Goal: Transaction & Acquisition: Book appointment/travel/reservation

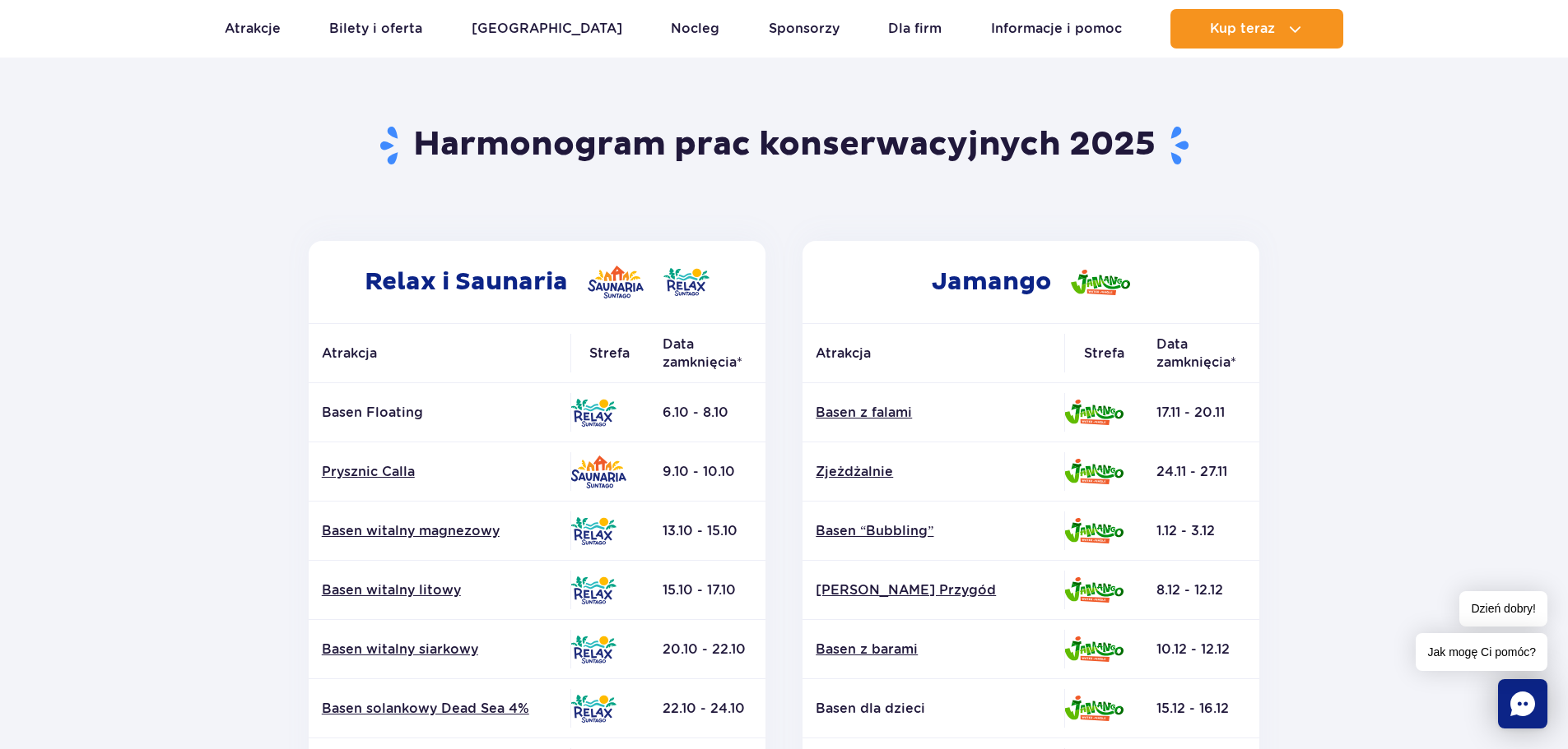
scroll to position [82, 0]
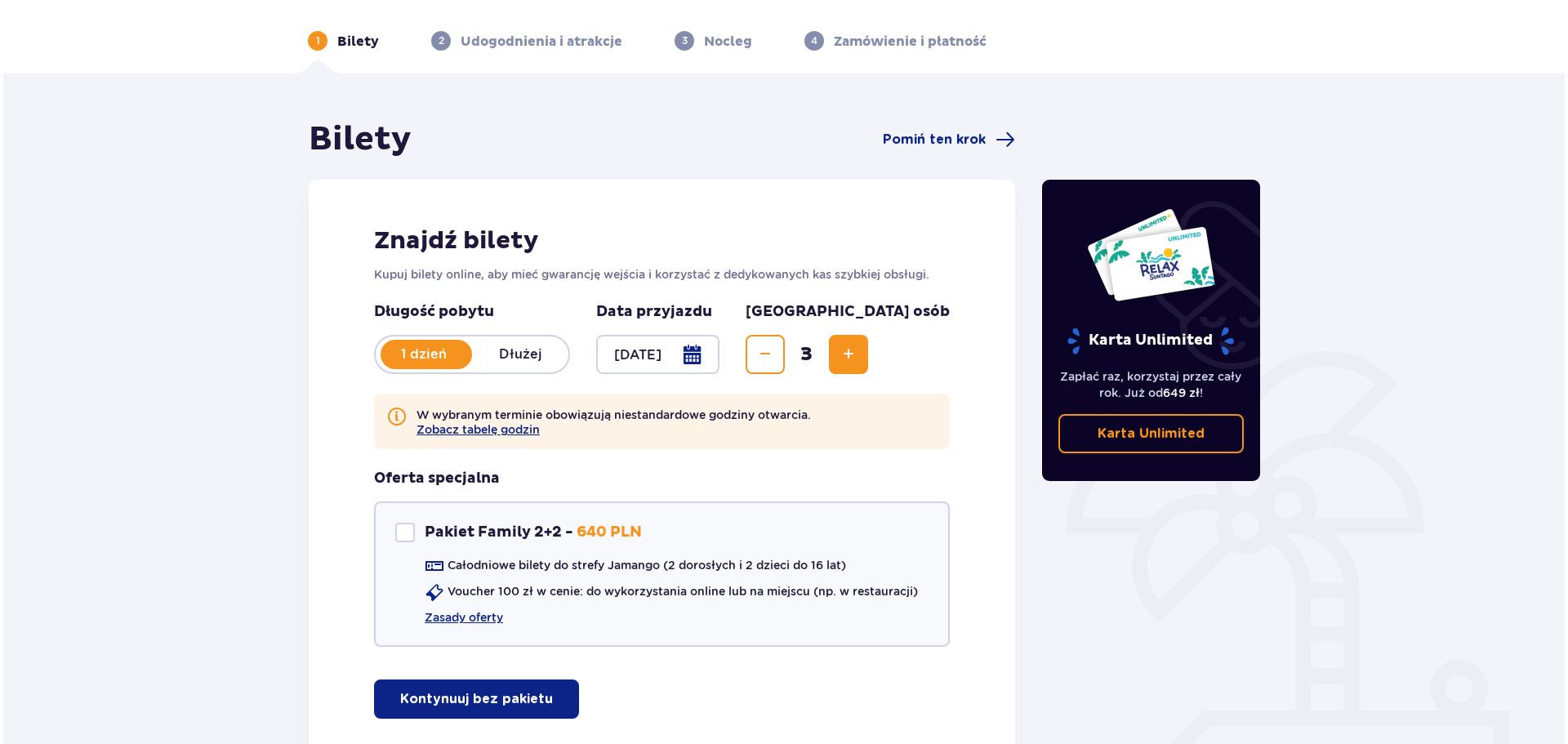
scroll to position [82, 0]
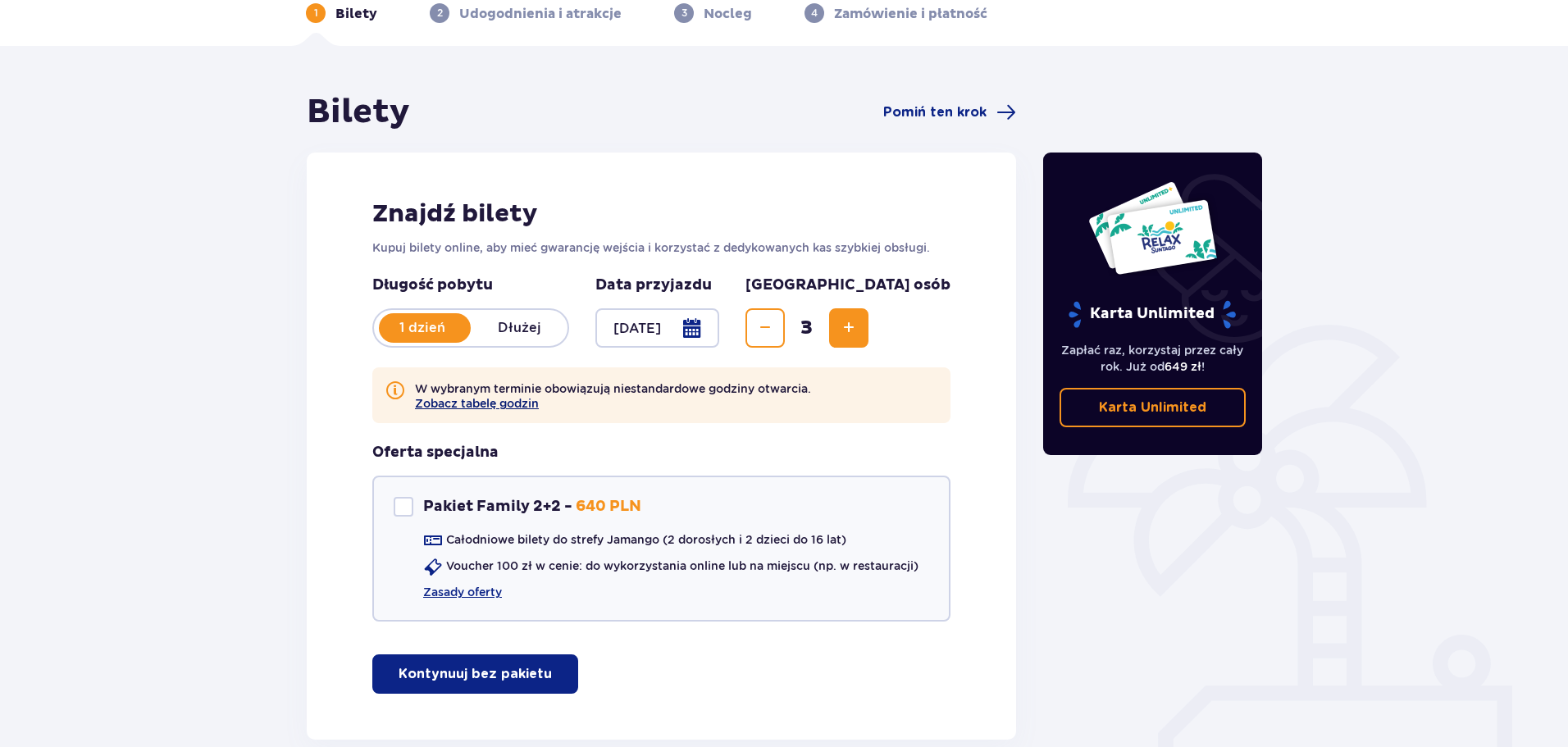
click at [509, 400] on button "Zobacz tabelę godzin" at bounding box center [476, 403] width 124 height 13
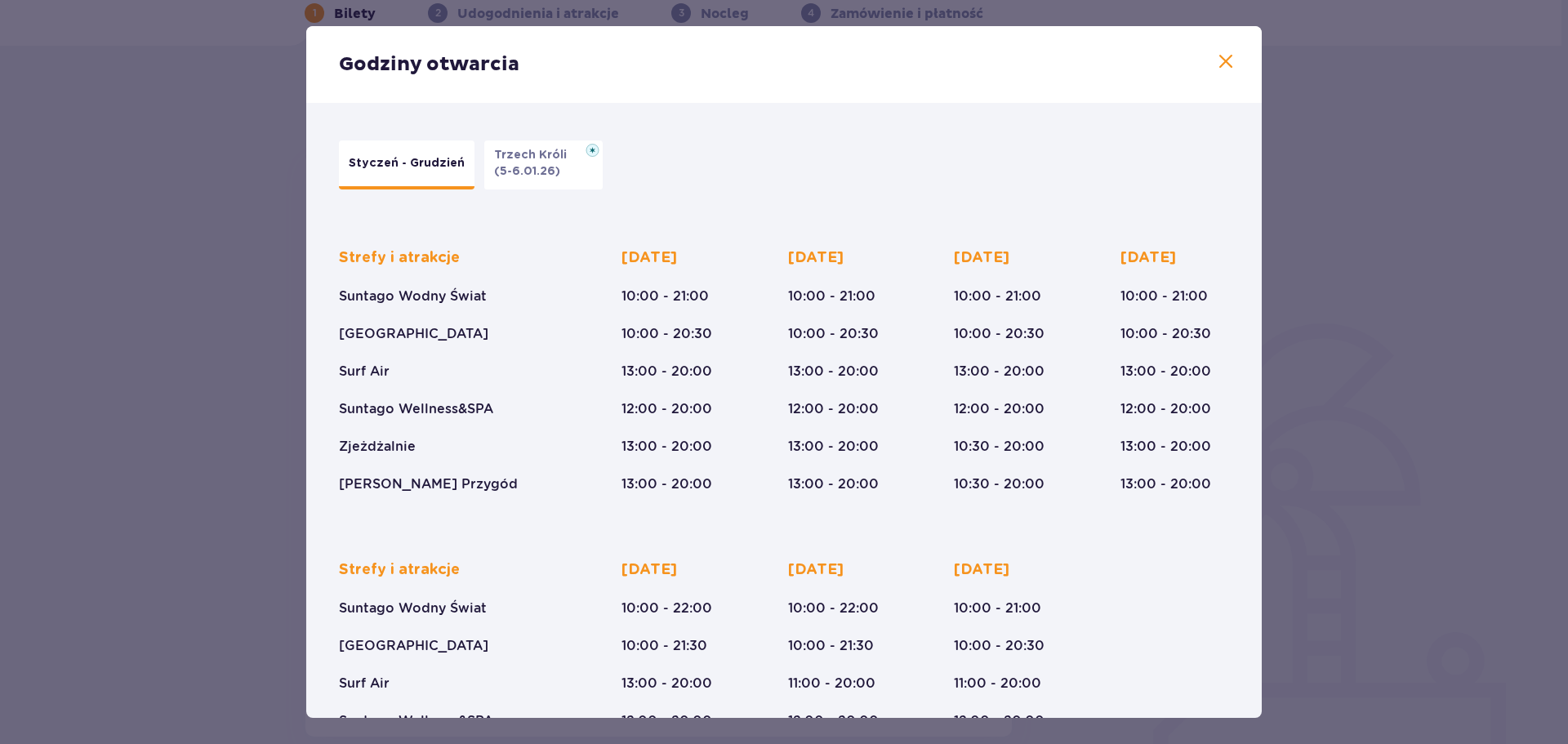
click at [499, 170] on p "(5-6.01.26)" at bounding box center [526, 171] width 66 height 17
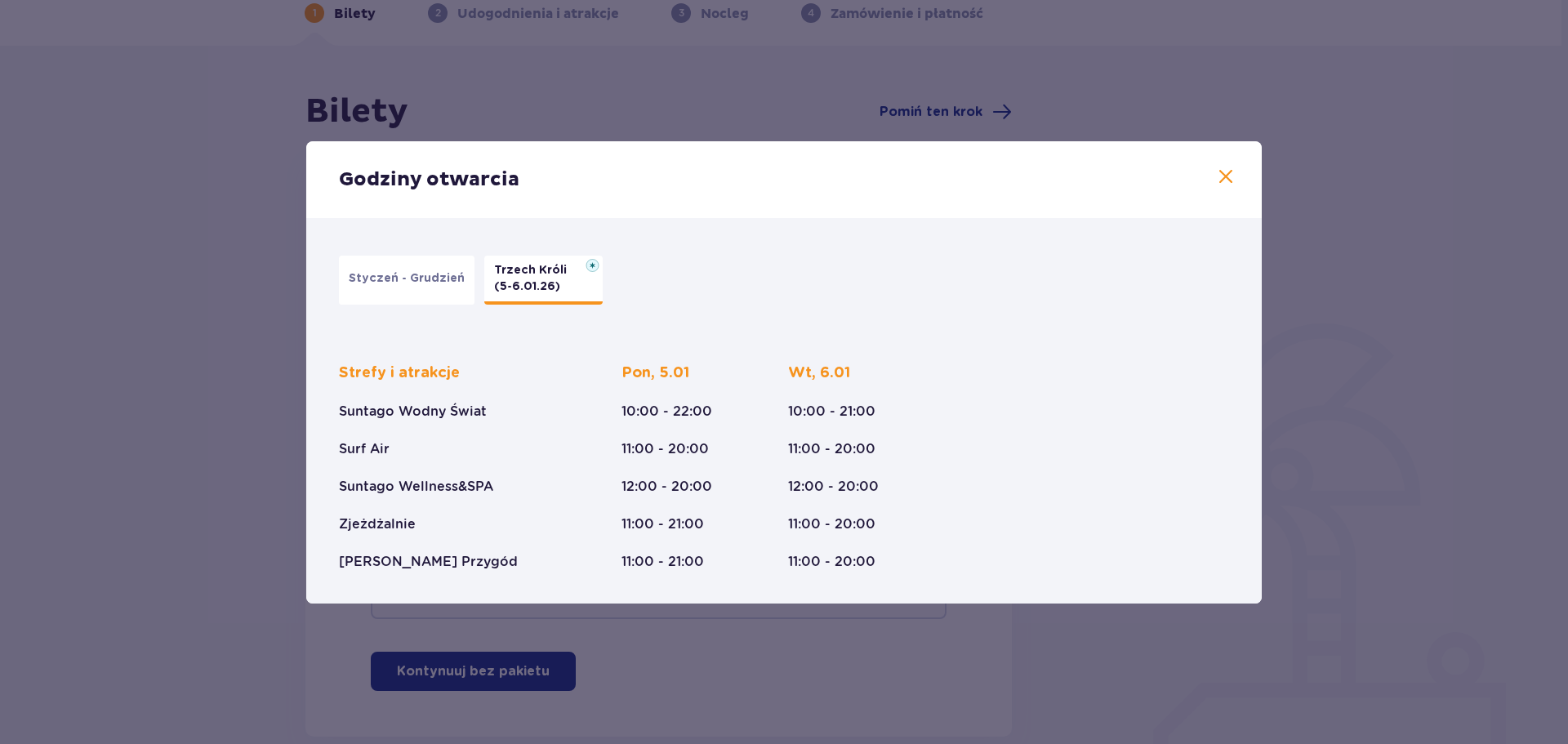
click at [1222, 178] on span at bounding box center [1226, 177] width 20 height 20
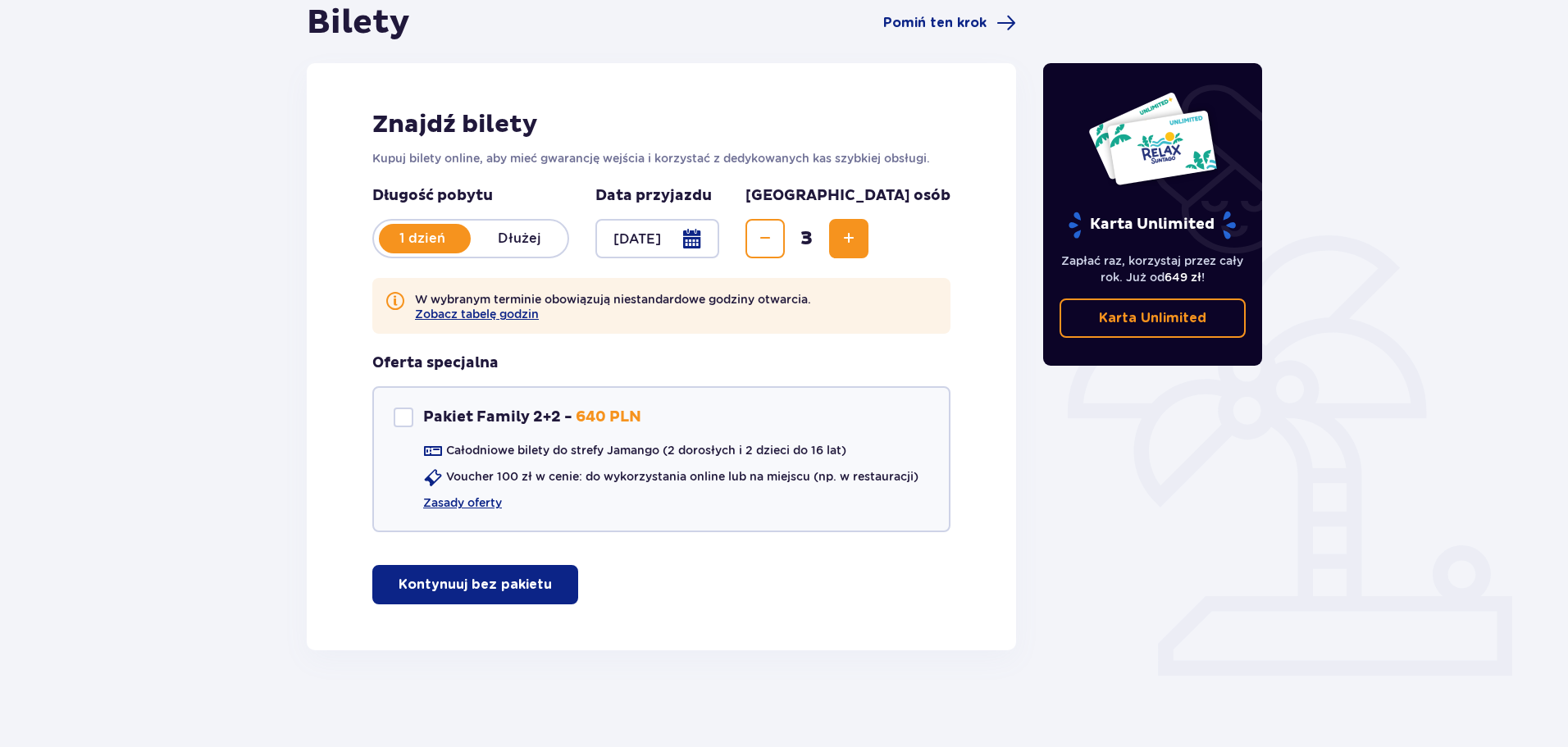
scroll to position [173, 0]
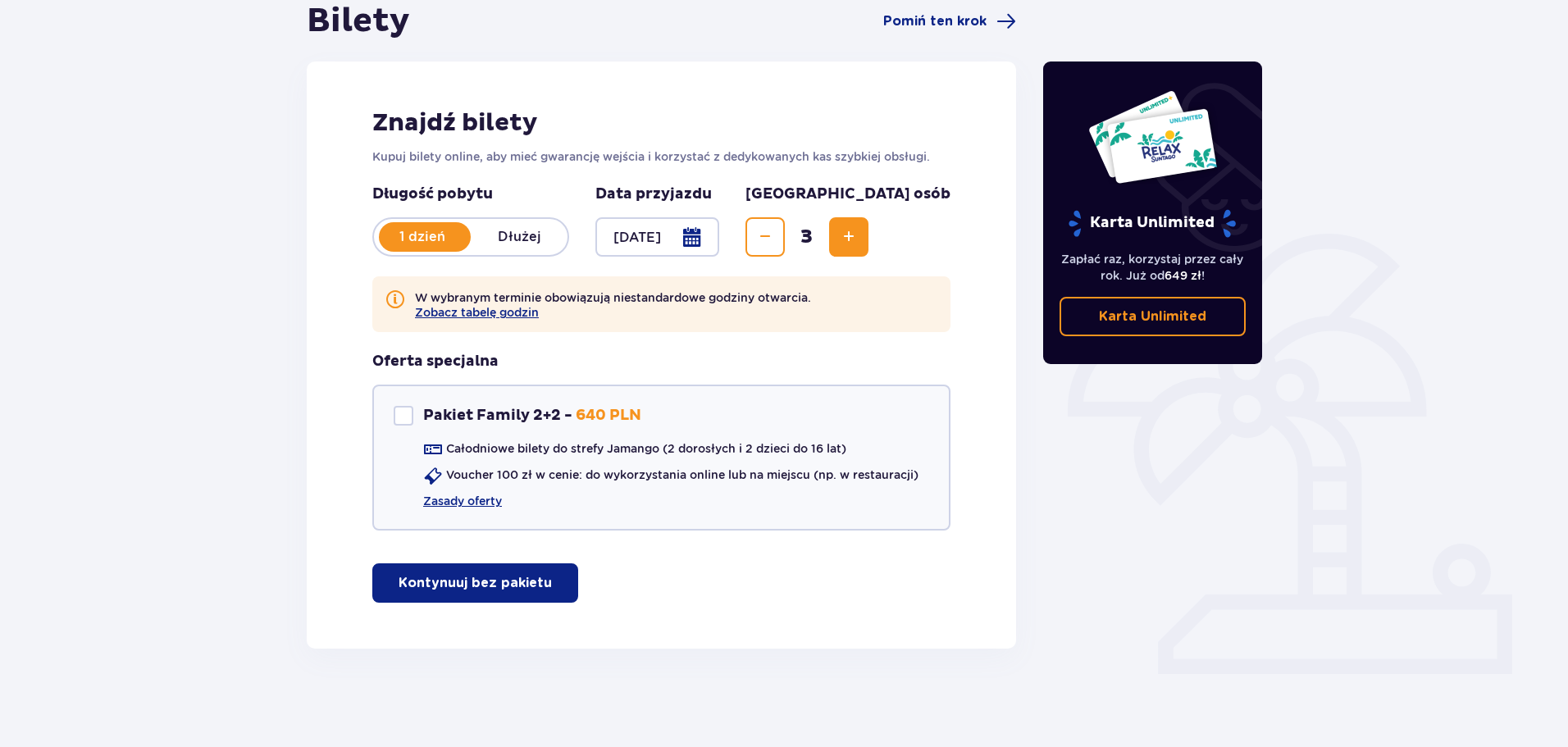
click at [470, 587] on p "Kontynuuj bez pakietu" at bounding box center [474, 583] width 153 height 18
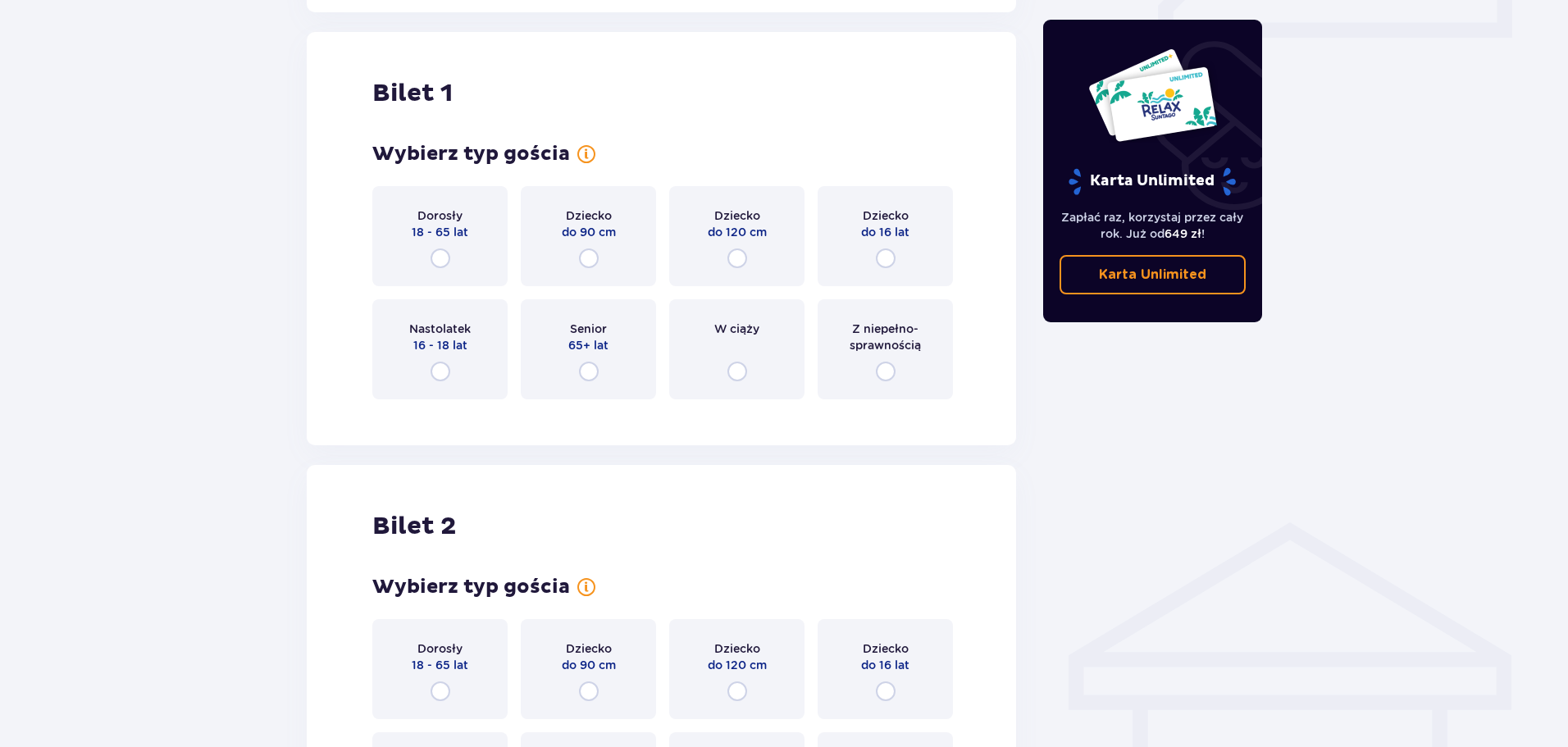
scroll to position [822, 0]
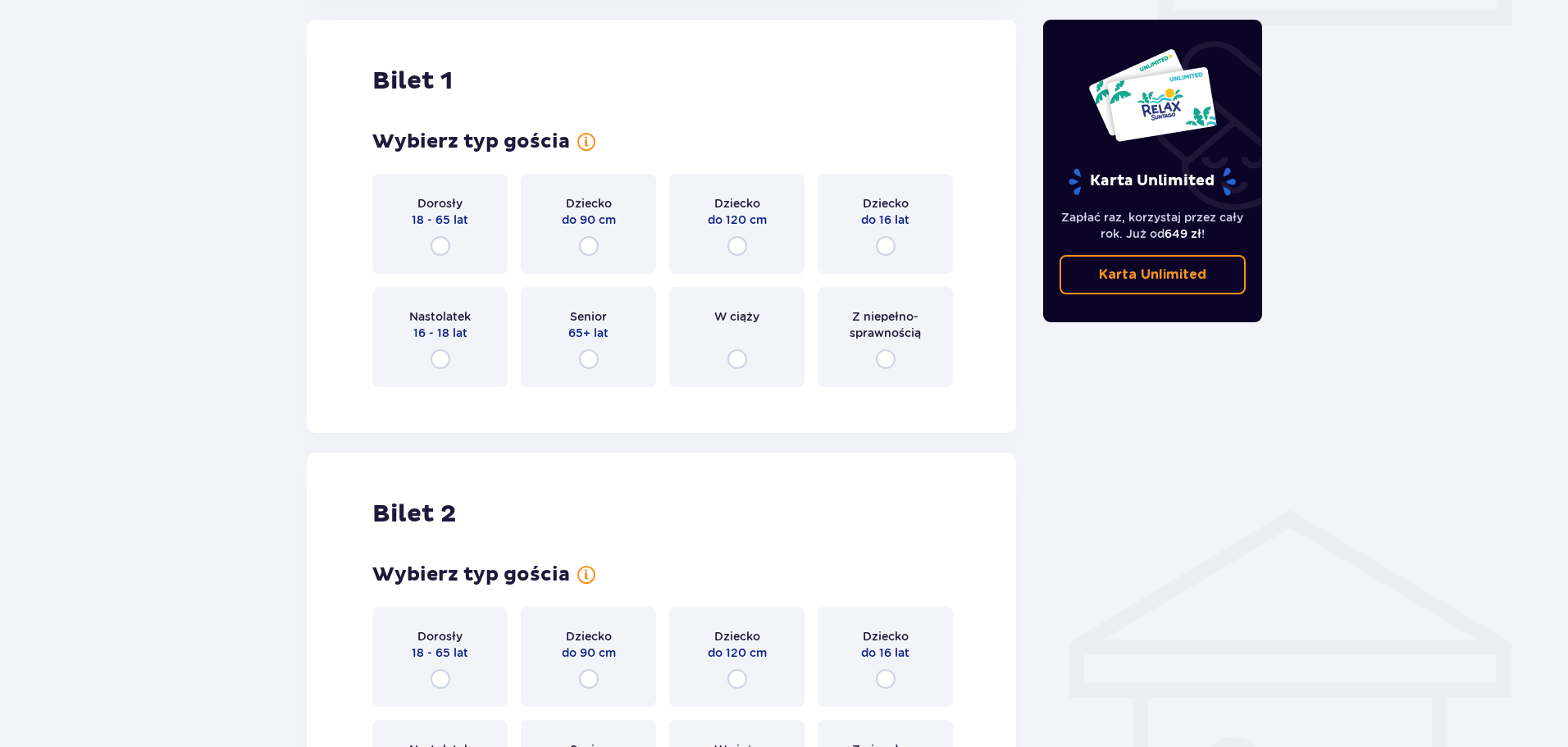
click at [438, 242] on input "radio" at bounding box center [441, 246] width 20 height 20
radio input "true"
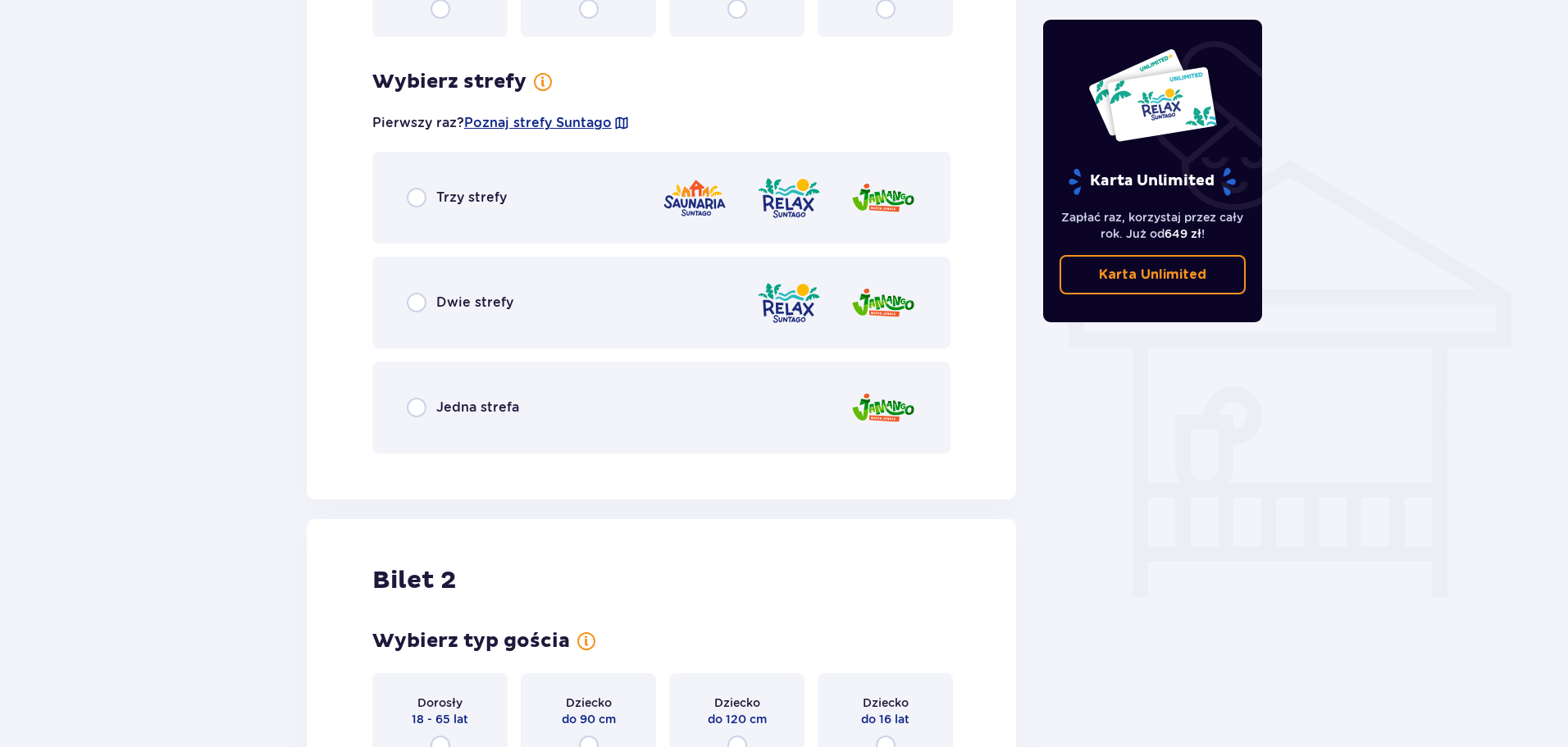
scroll to position [1222, 0]
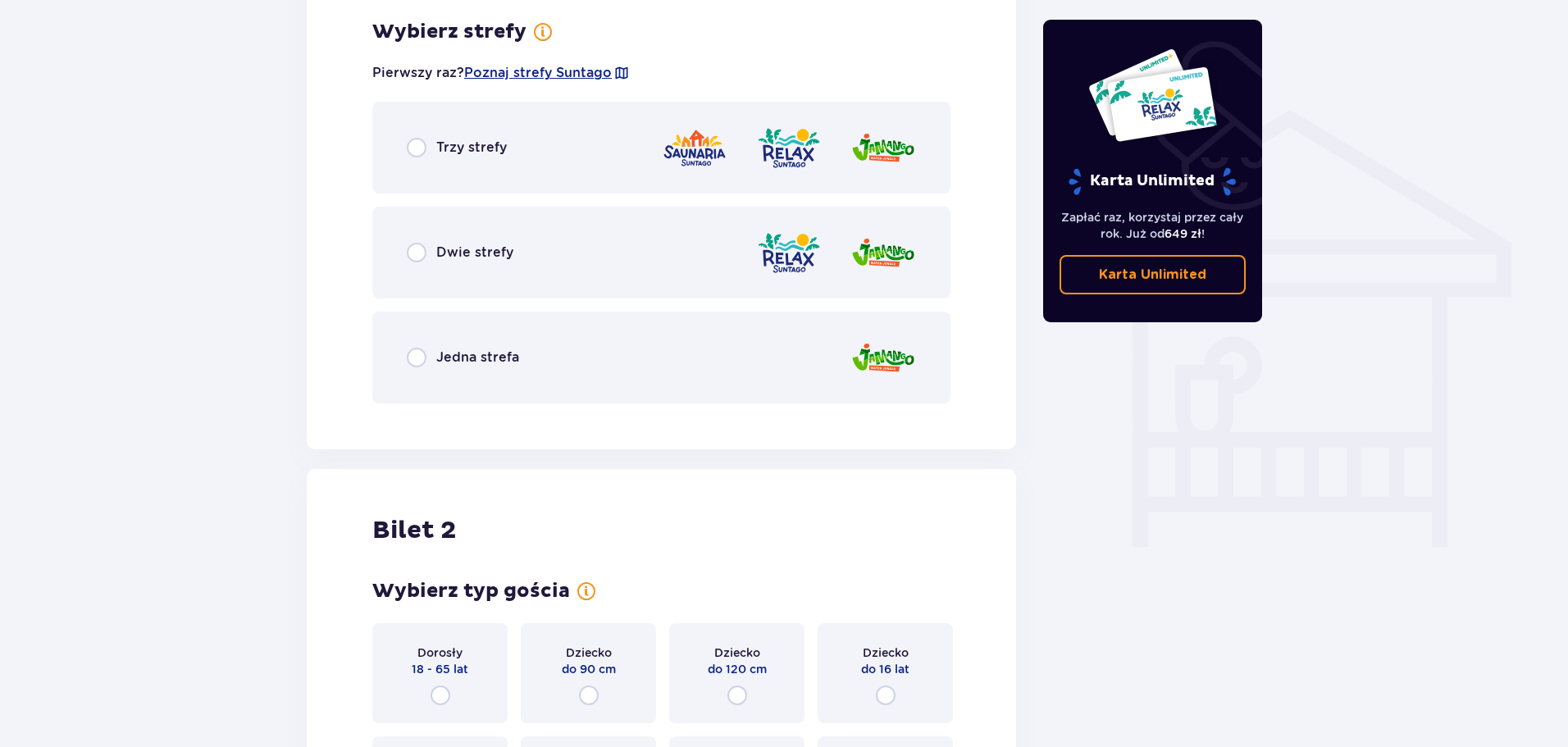
click at [415, 358] on input "radio" at bounding box center [417, 358] width 20 height 20
radio input "true"
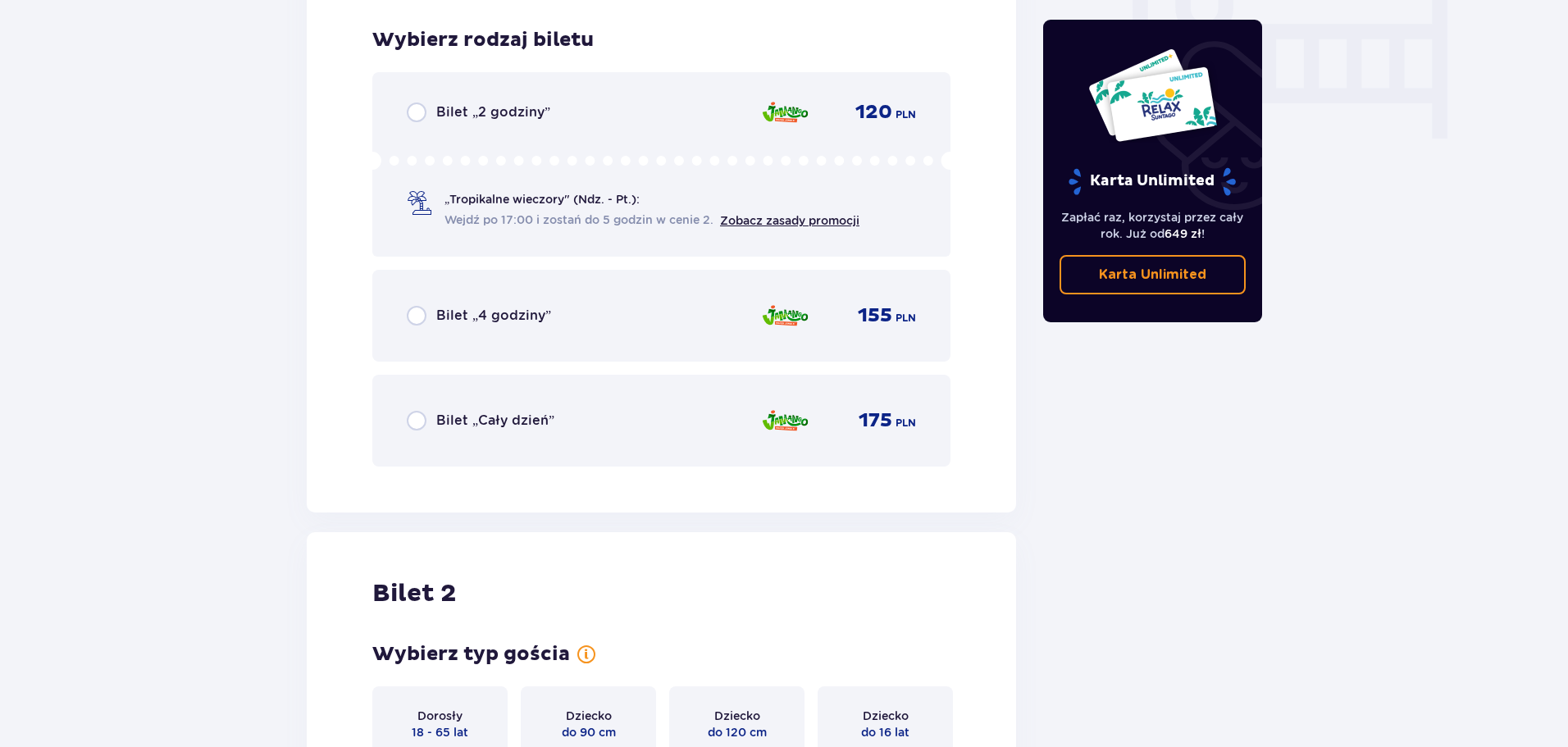
scroll to position [1639, 0]
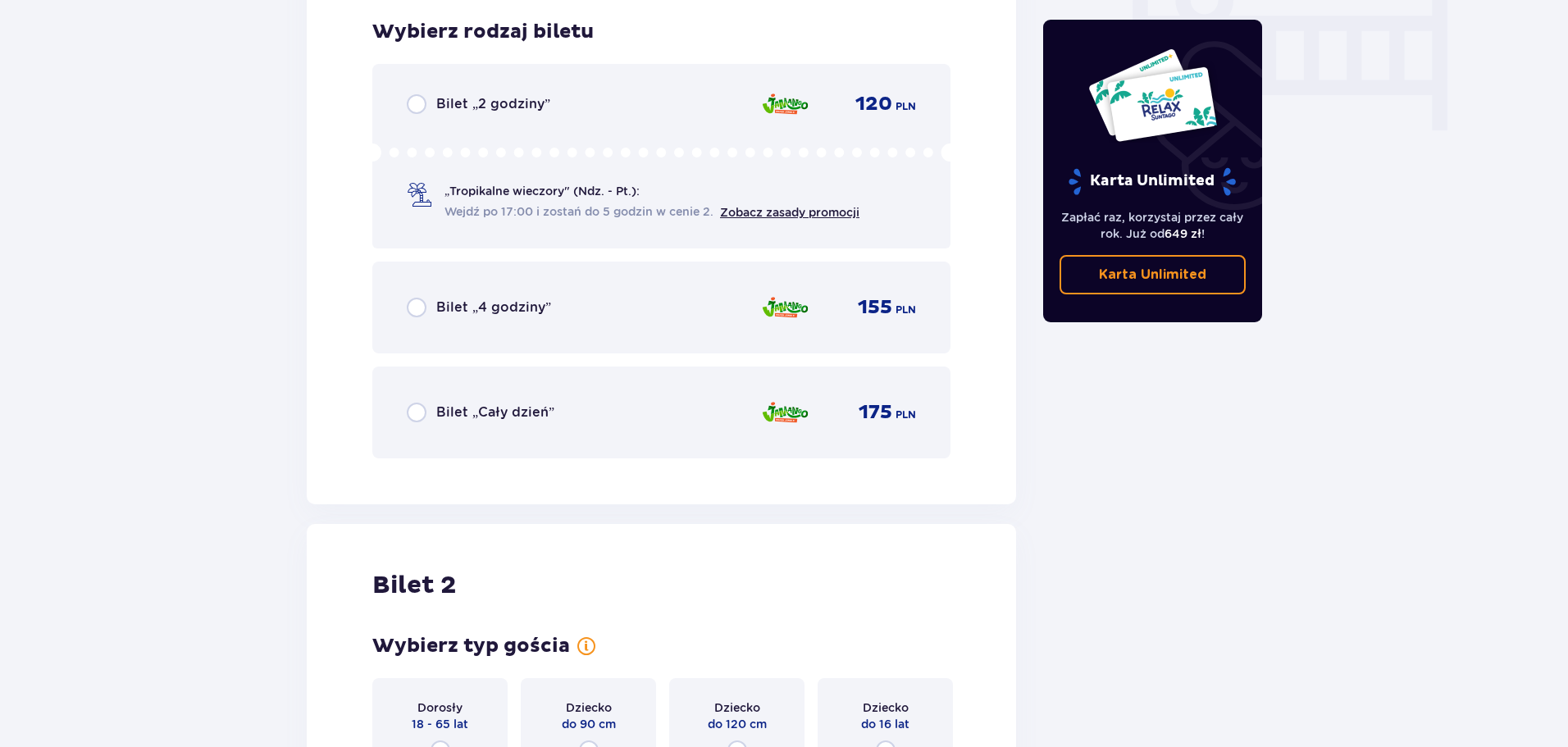
drag, startPoint x: 409, startPoint y: 415, endPoint x: 321, endPoint y: 384, distance: 93.3
click at [409, 414] on input "radio" at bounding box center [417, 413] width 20 height 20
radio input "true"
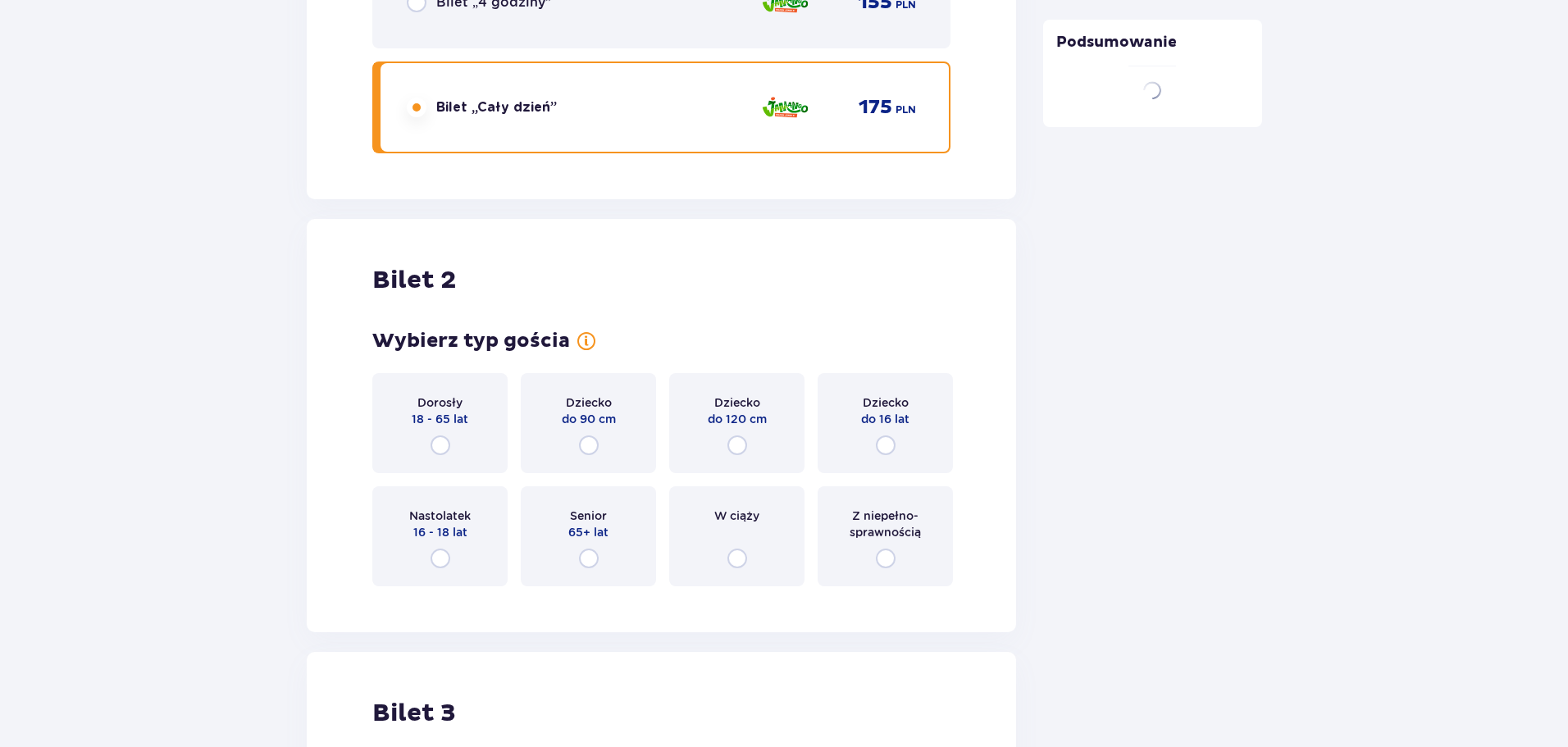
scroll to position [2143, 0]
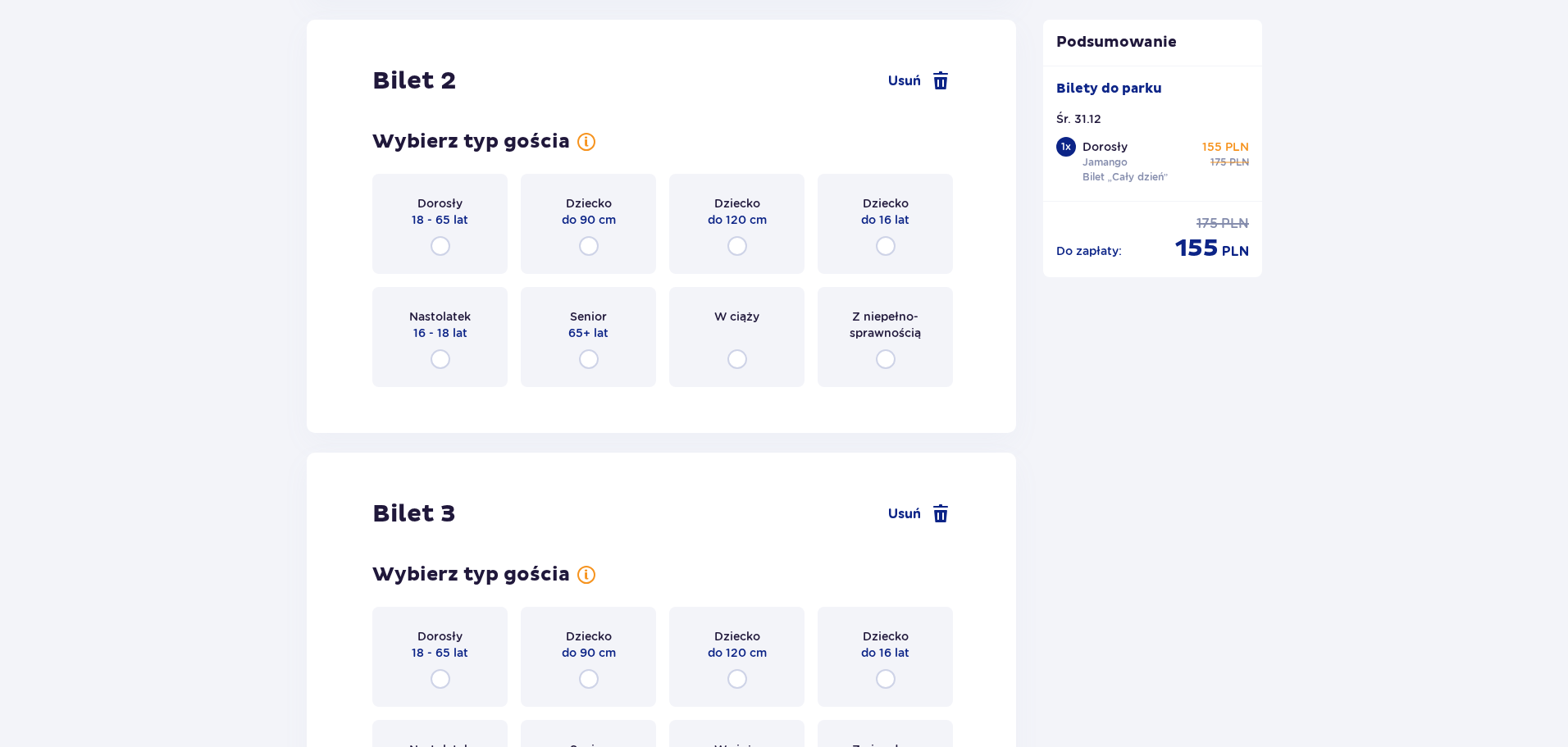
click at [439, 248] on input "radio" at bounding box center [441, 246] width 20 height 20
radio input "true"
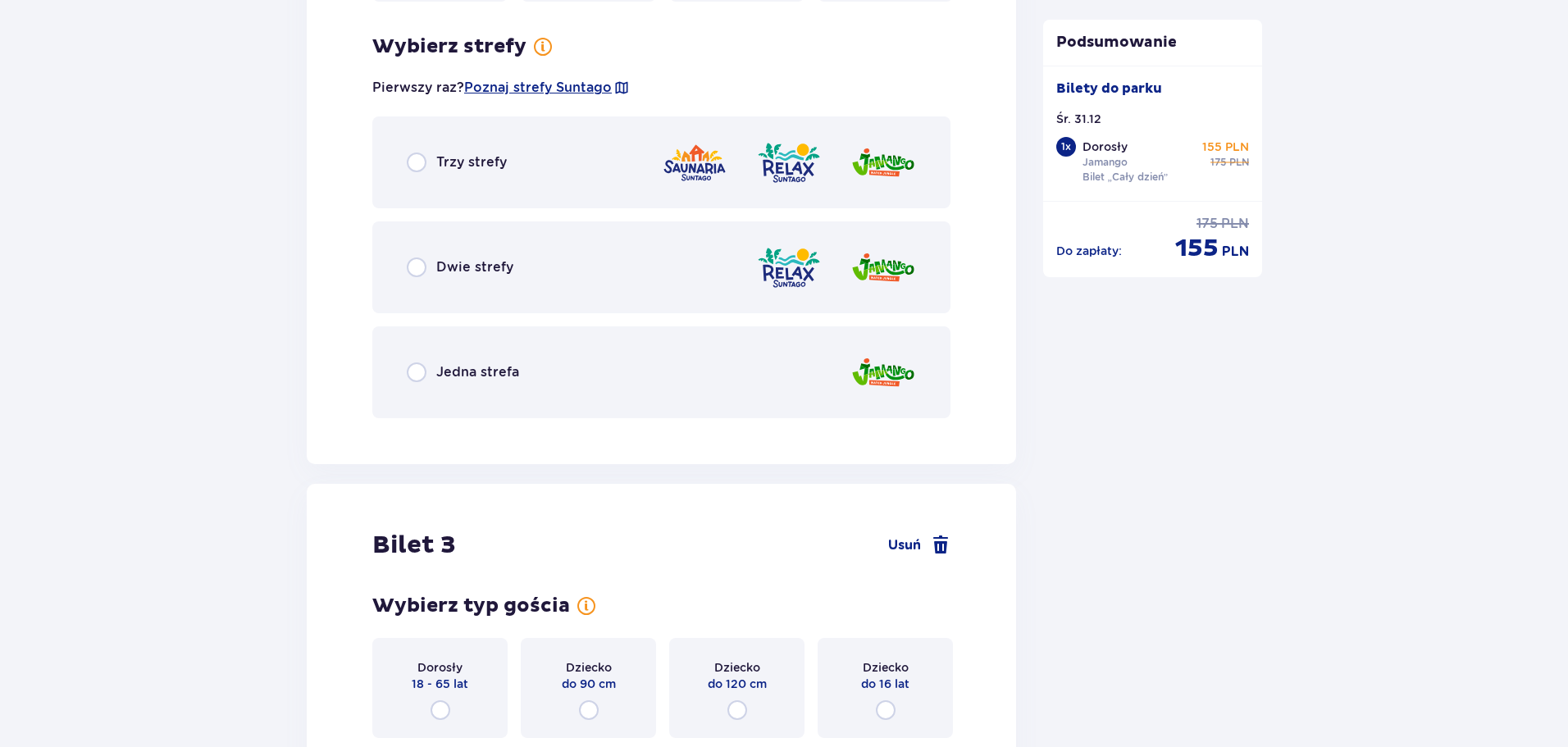
scroll to position [2544, 0]
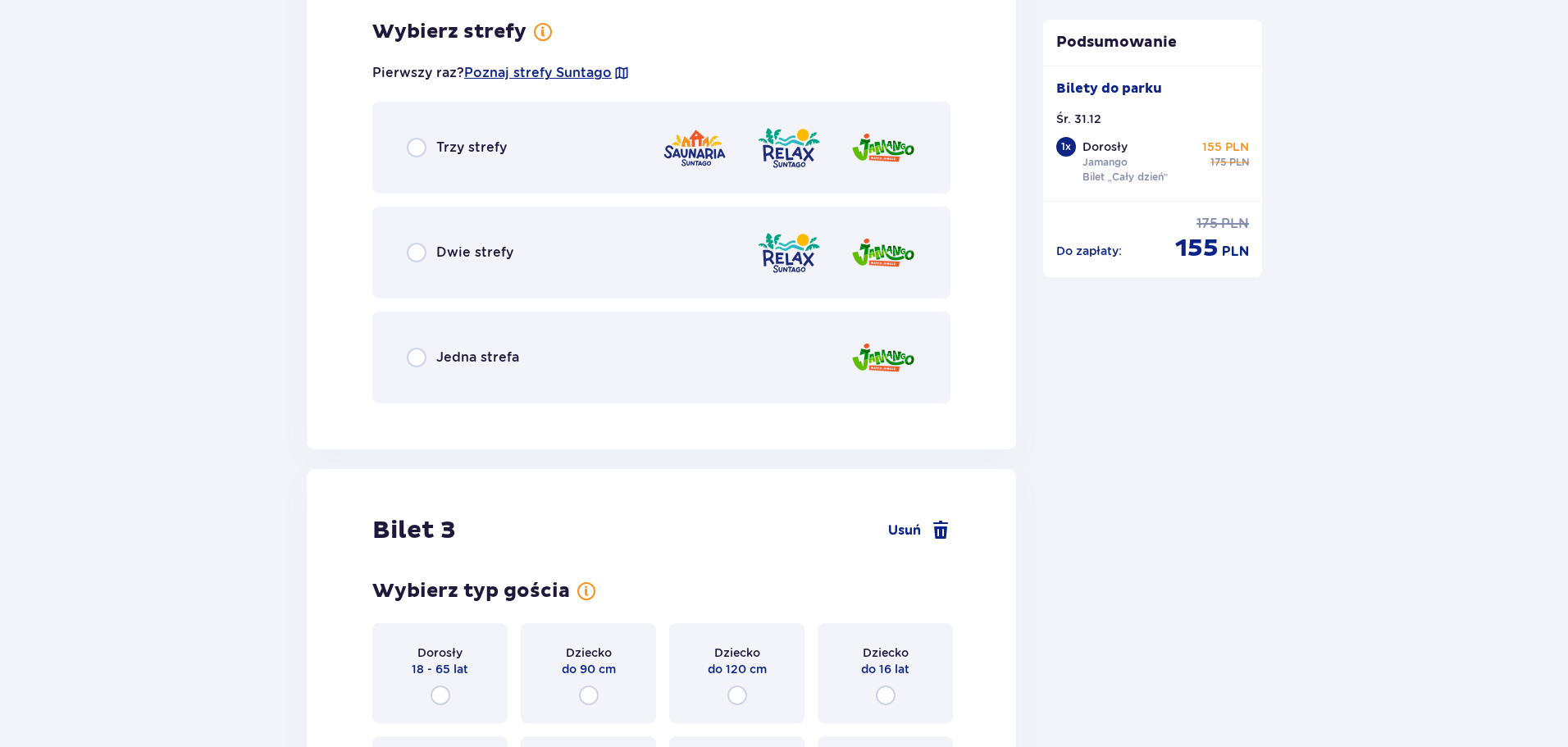
click at [412, 365] on input "radio" at bounding box center [417, 358] width 20 height 20
radio input "true"
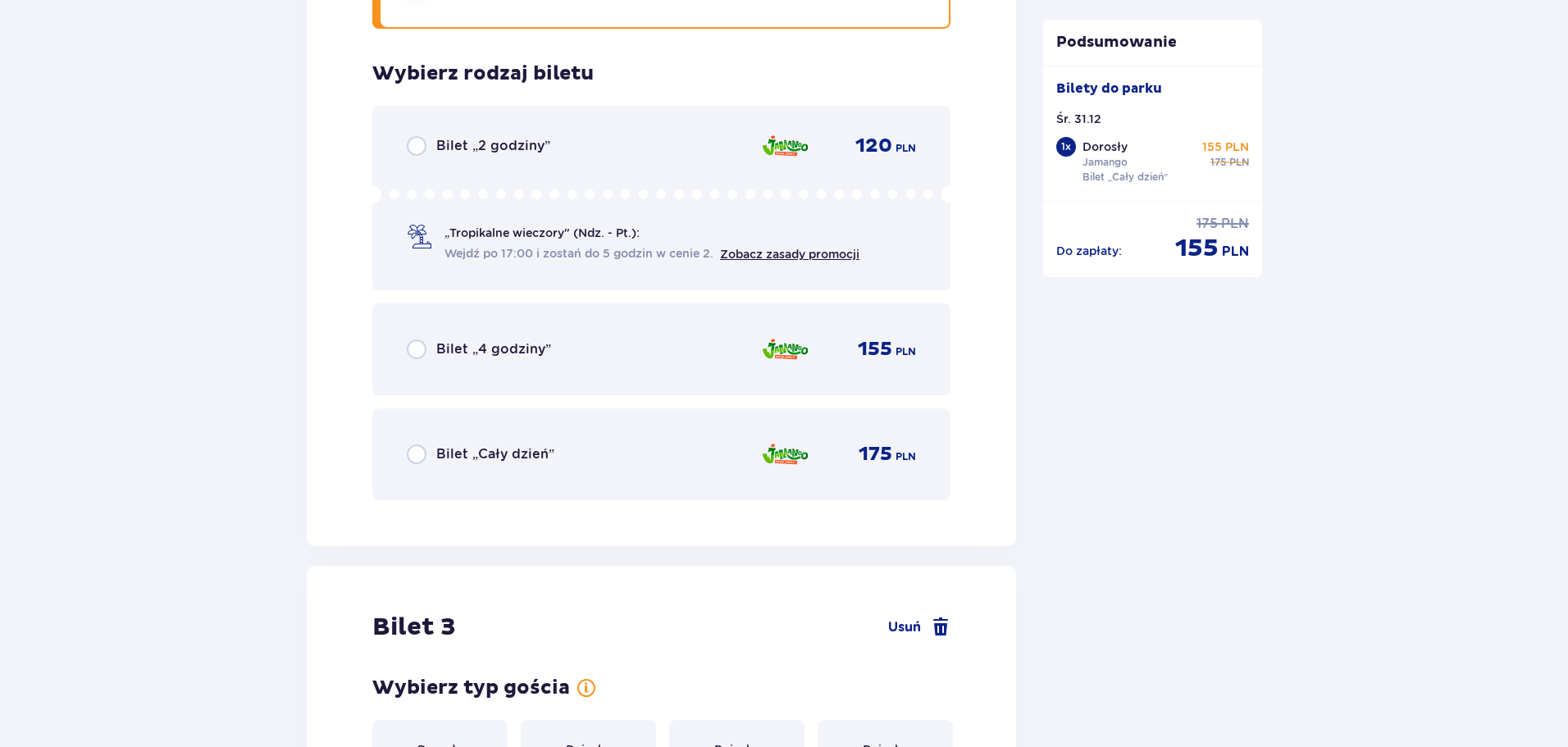
scroll to position [2960, 0]
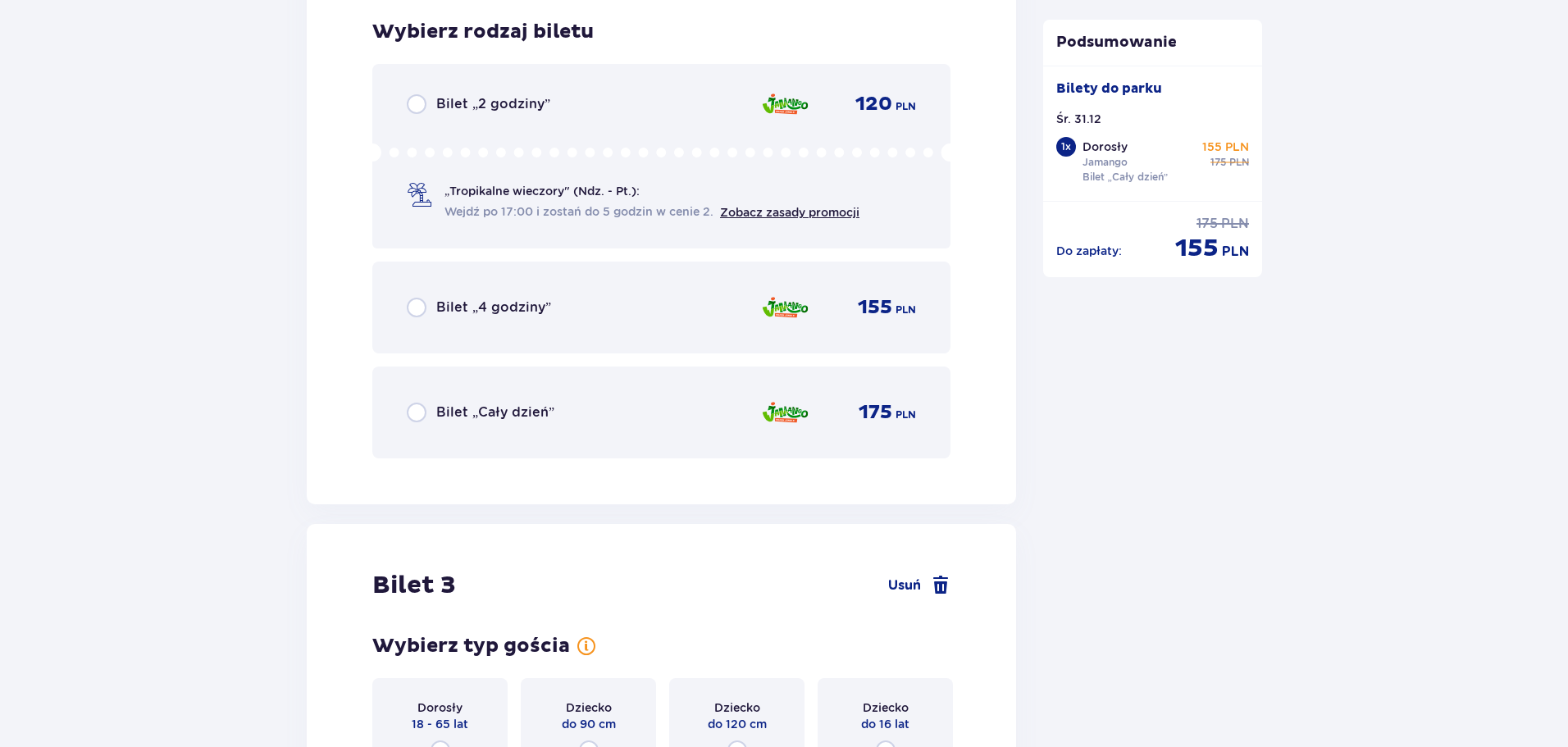
click at [424, 416] on input "radio" at bounding box center [417, 413] width 20 height 20
radio input "true"
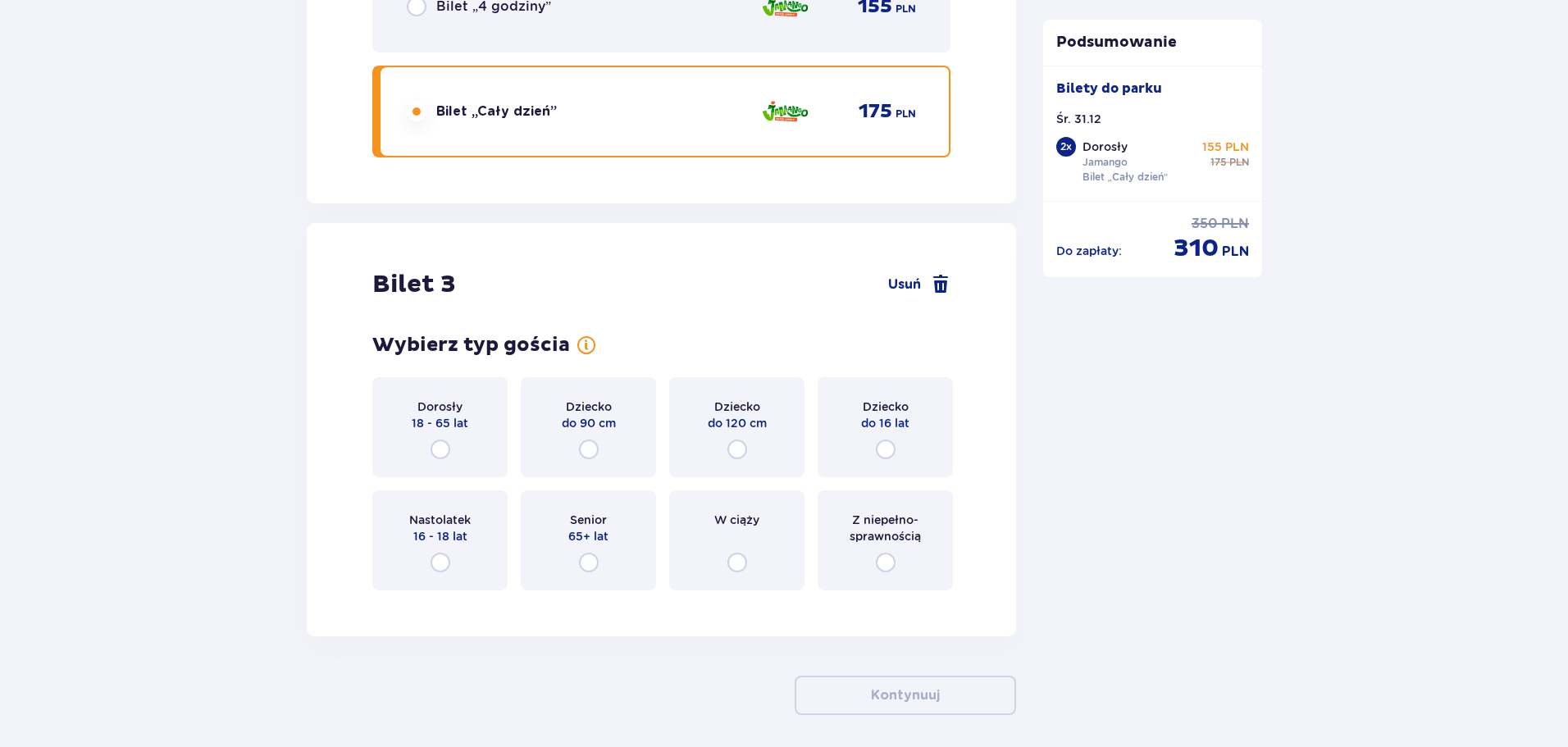
scroll to position [3328, 0]
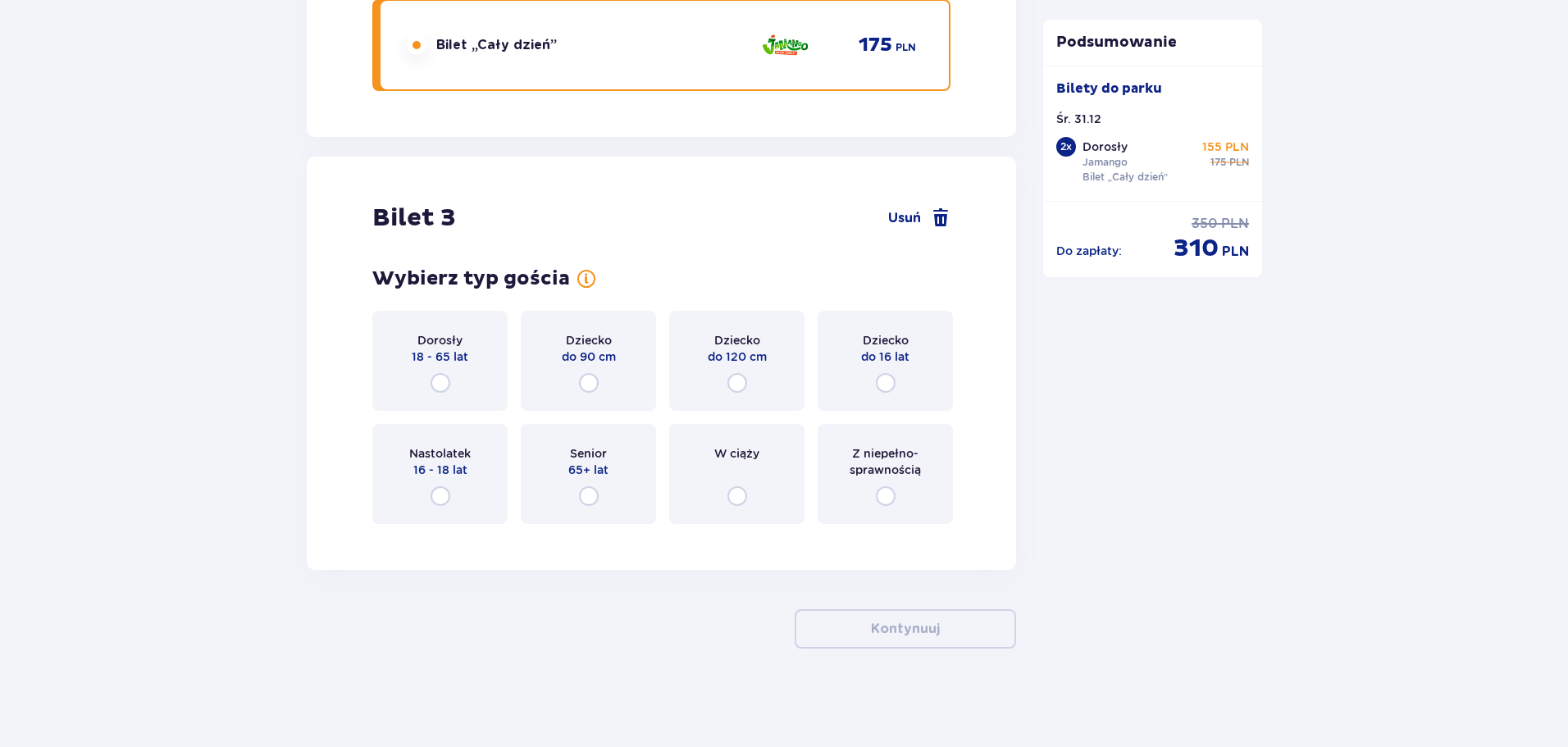
click at [889, 382] on input "radio" at bounding box center [886, 383] width 20 height 20
radio input "true"
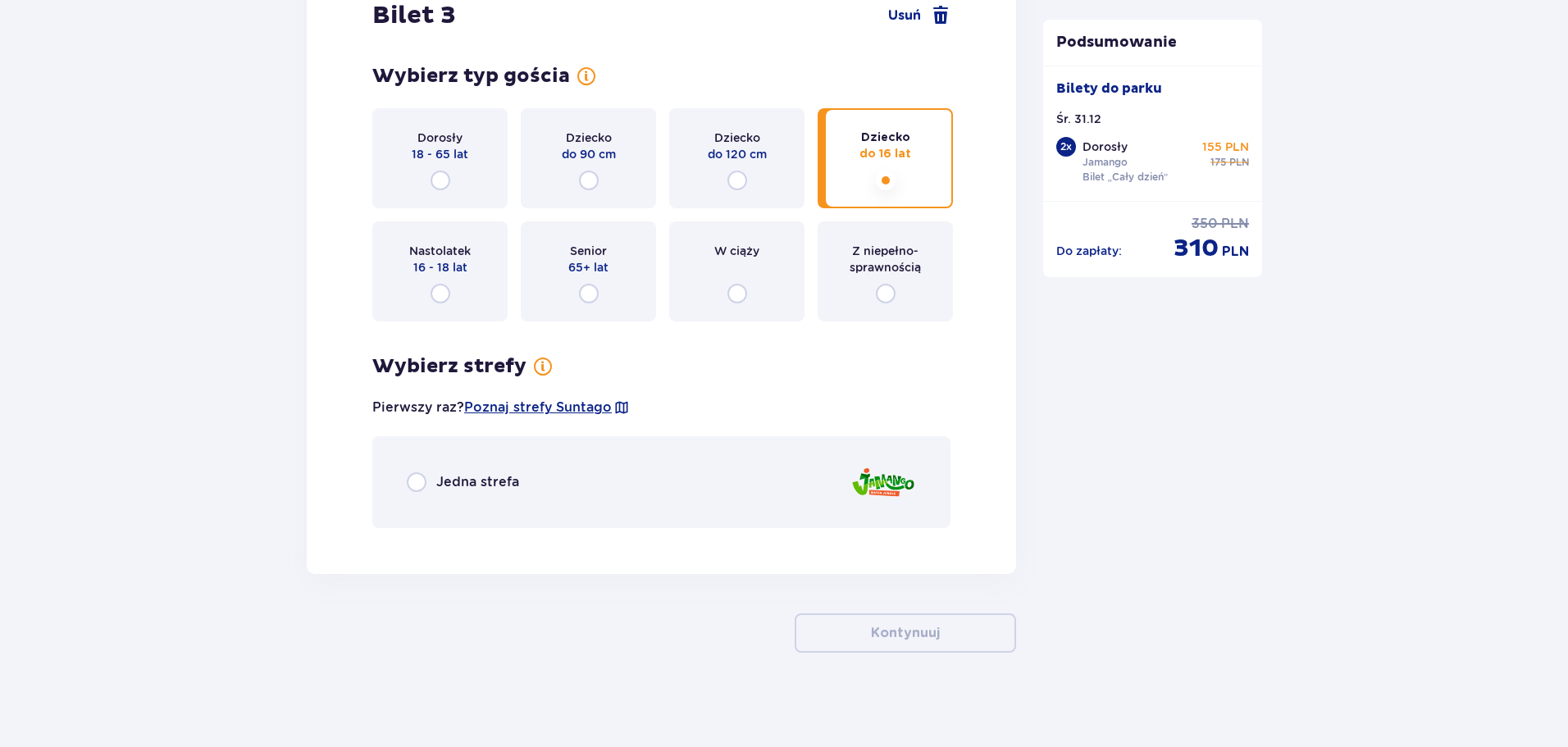
scroll to position [3535, 0]
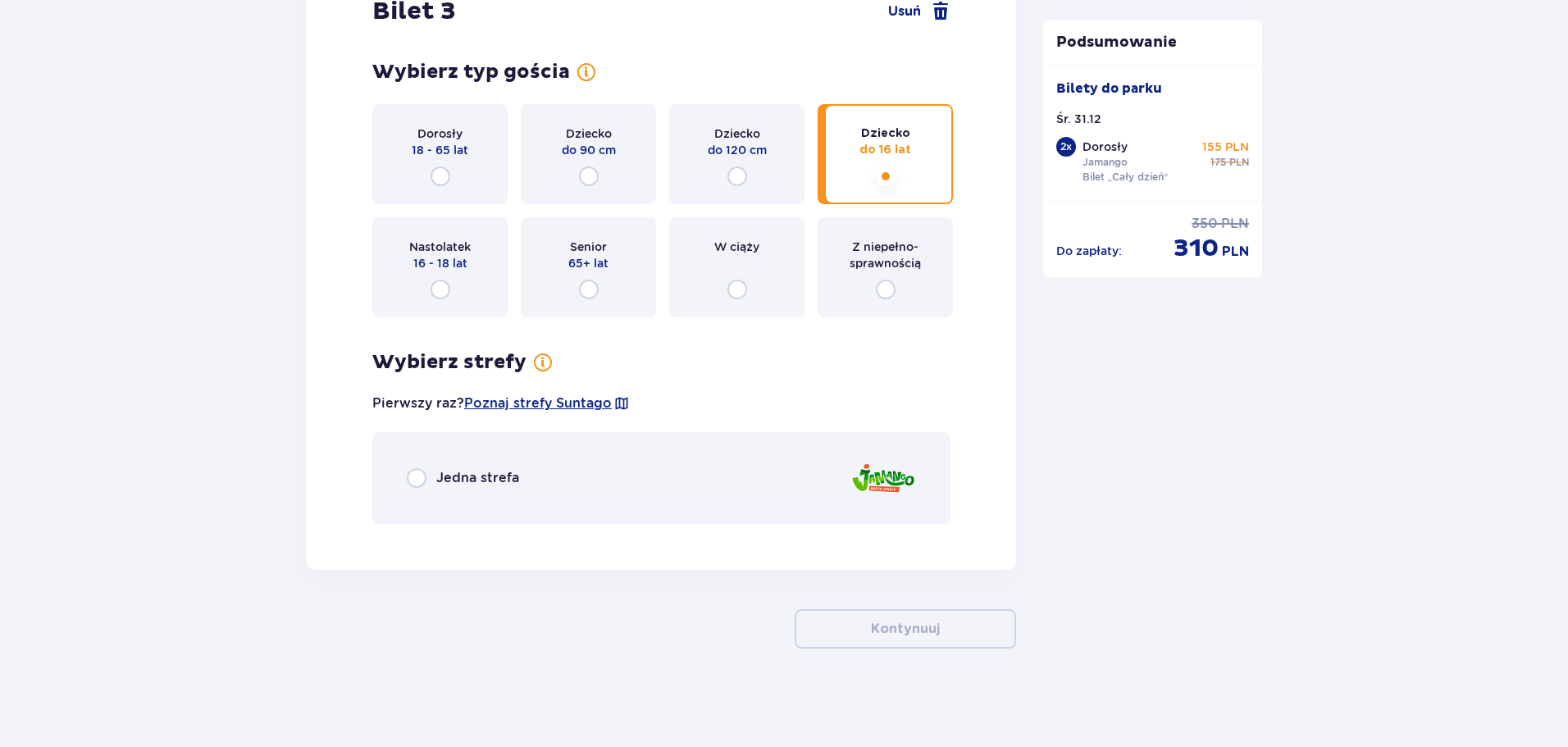
click at [415, 481] on input "radio" at bounding box center [417, 478] width 20 height 20
radio input "true"
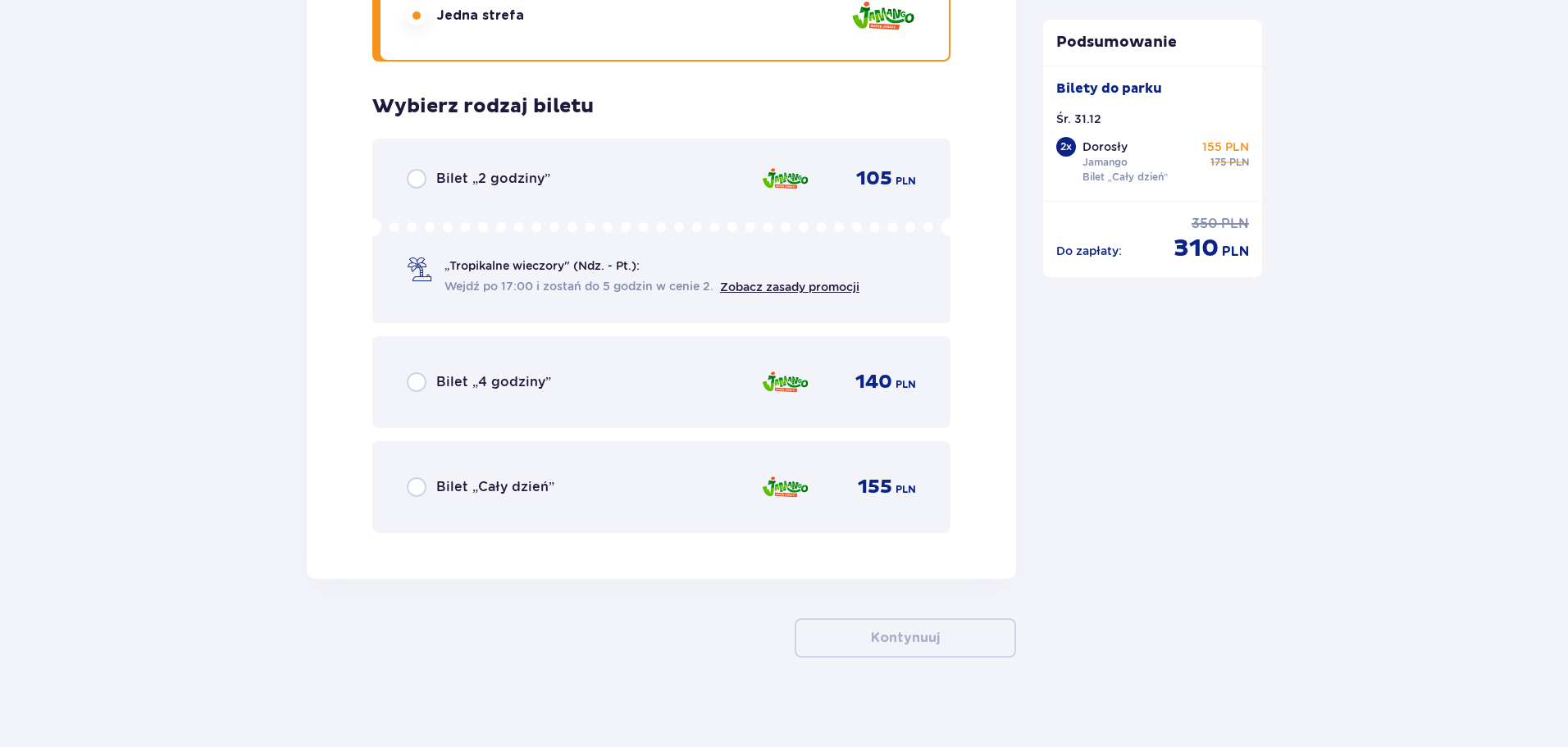
scroll to position [4007, 0]
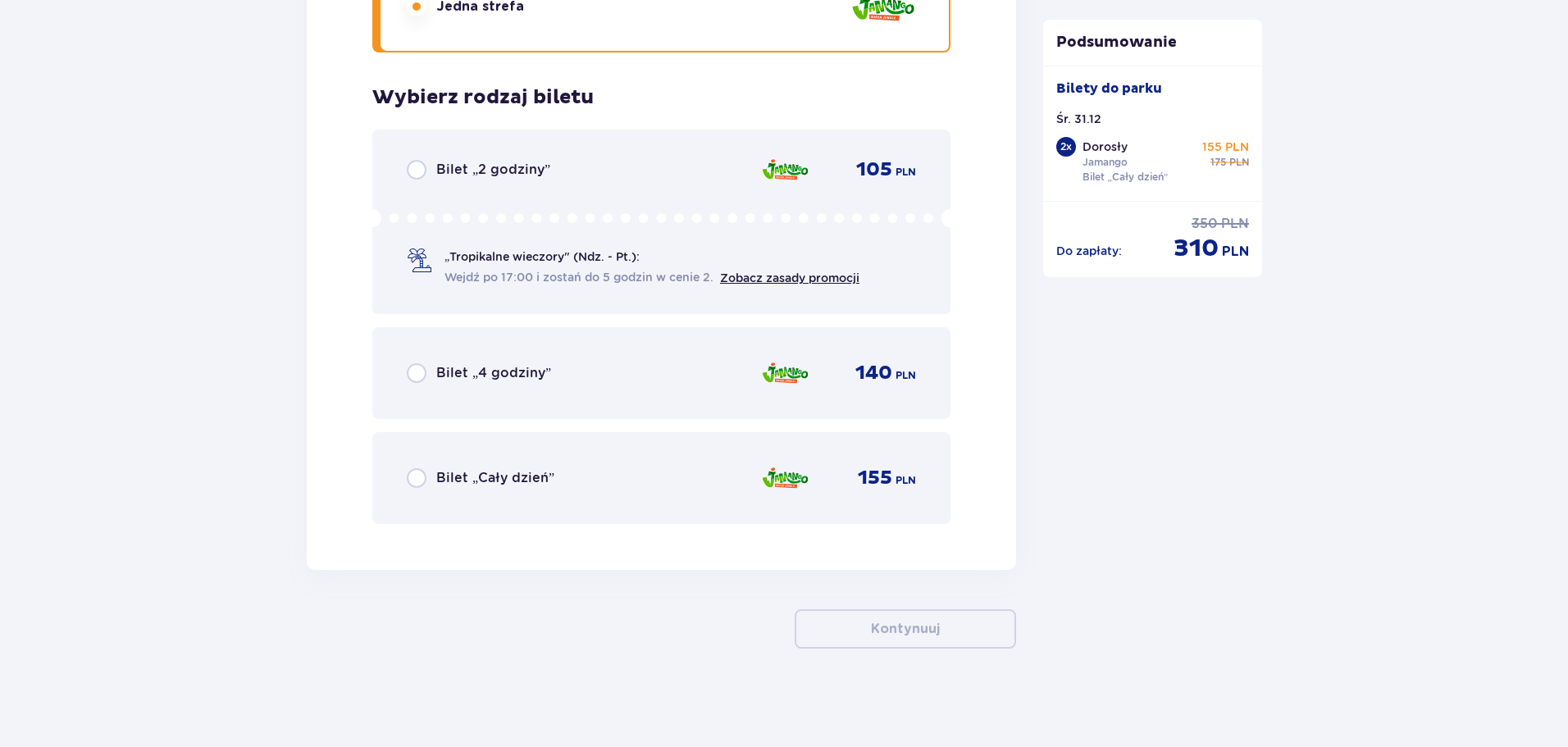
click at [442, 476] on span "Bilet „Cały dzień”" at bounding box center [496, 478] width 119 height 18
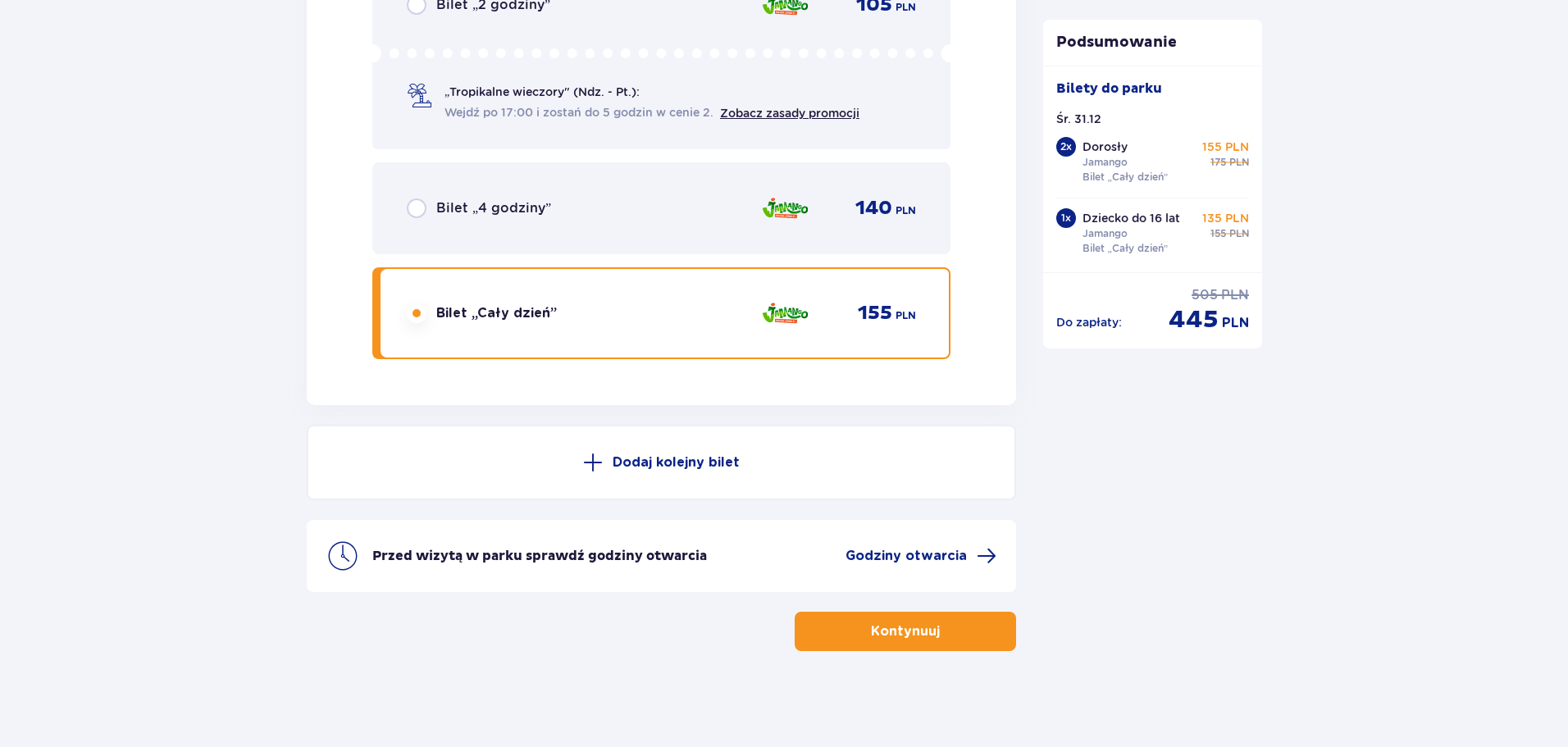
scroll to position [4174, 0]
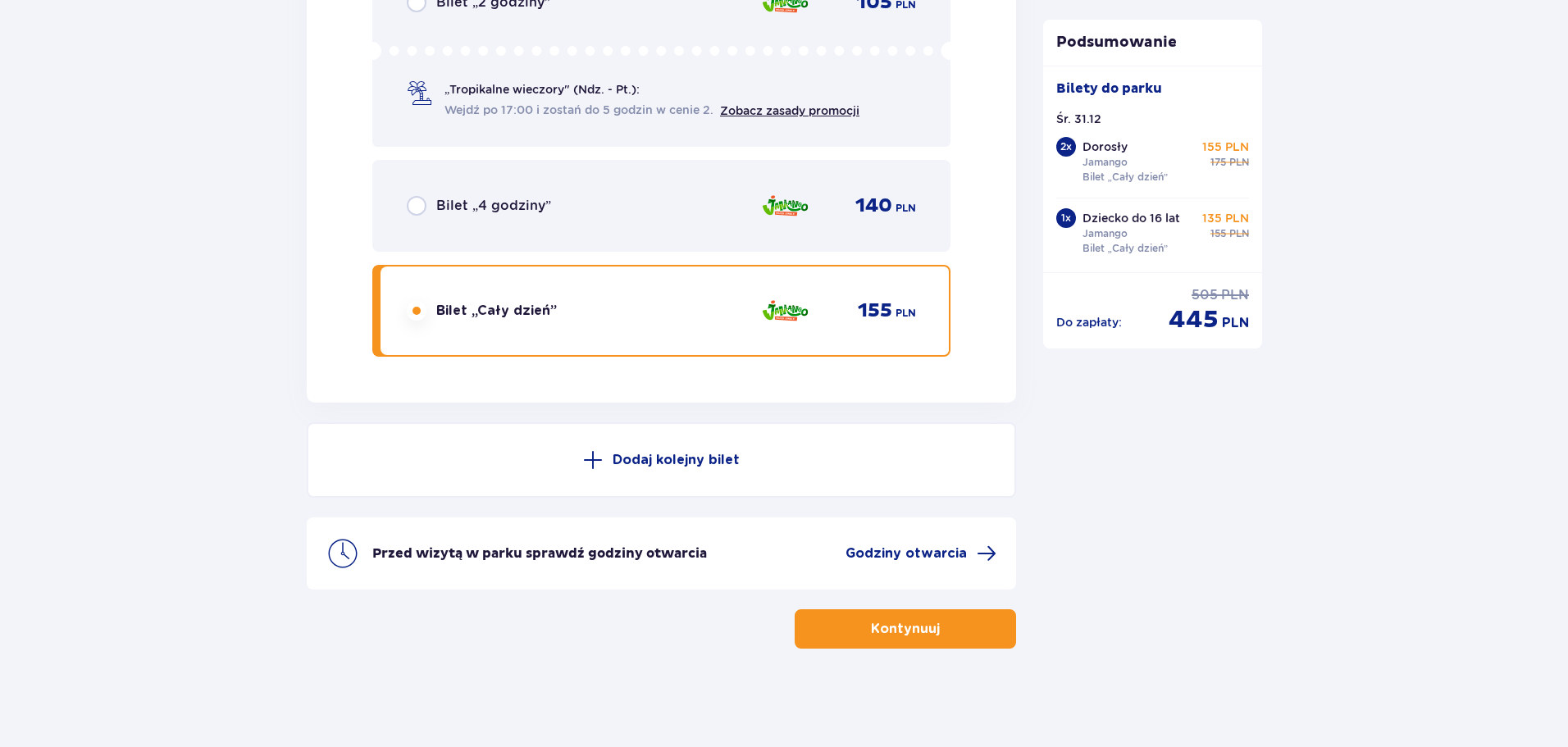
click at [919, 621] on p "Kontynuuj" at bounding box center [906, 629] width 69 height 18
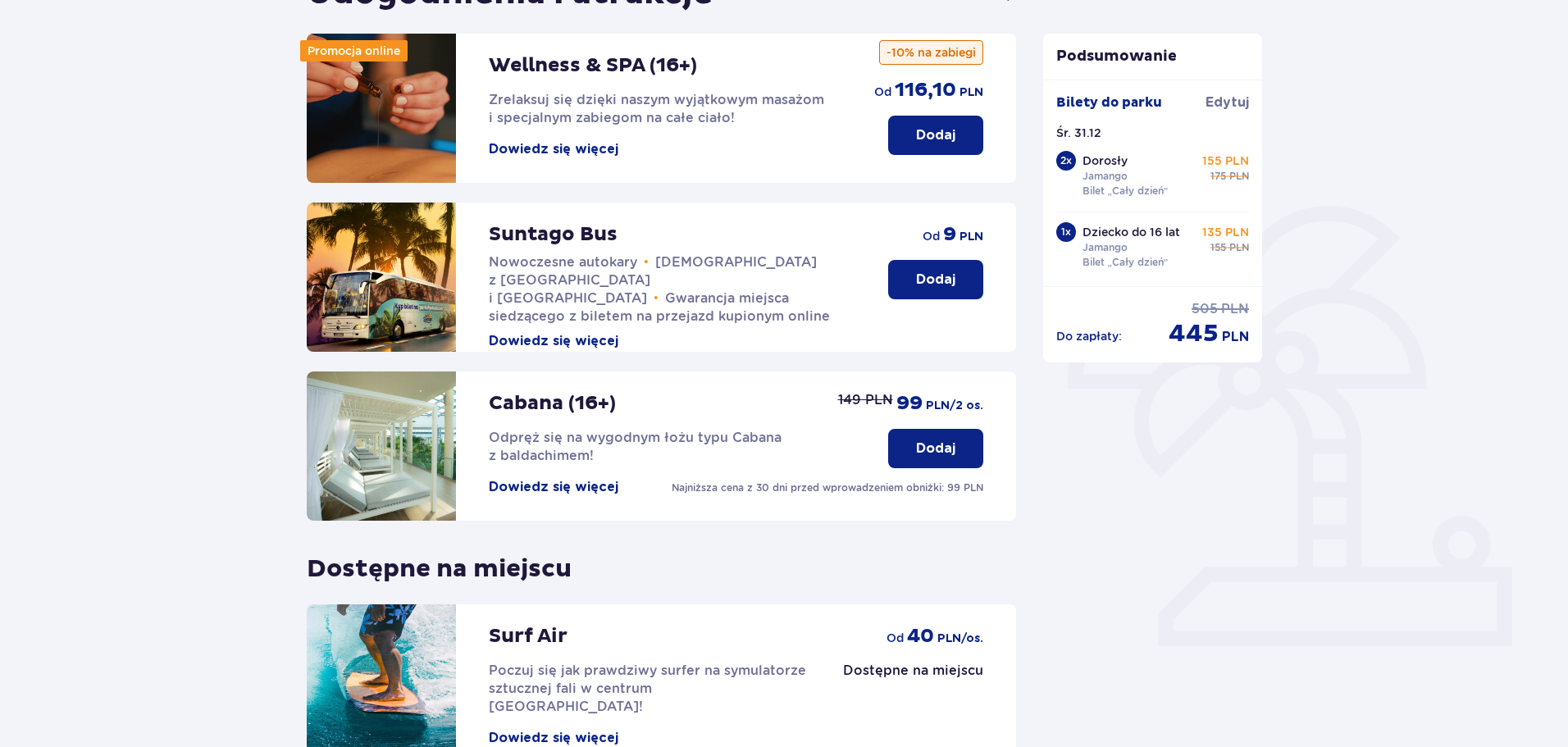
scroll to position [37, 0]
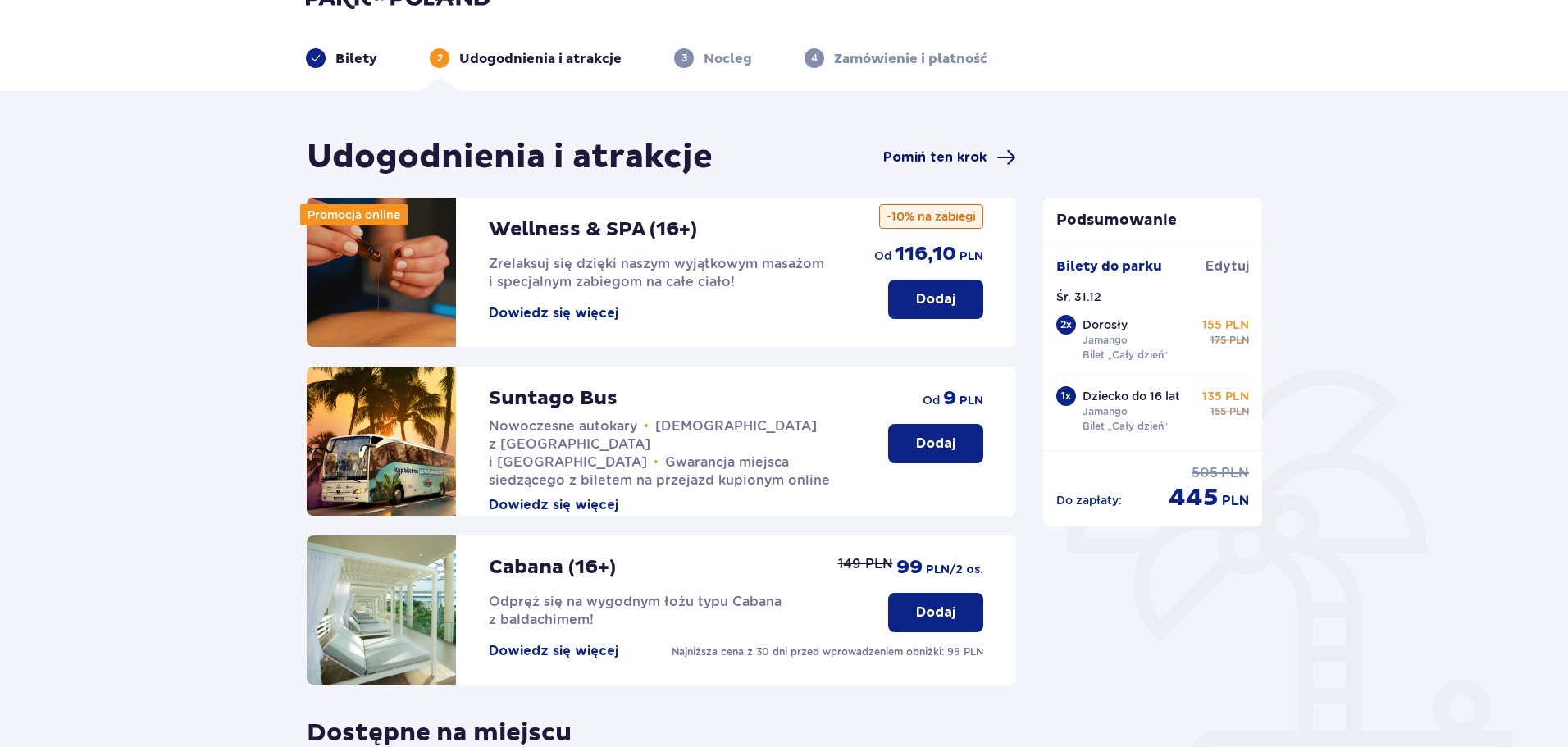
click at [935, 155] on span "Pomiń ten krok" at bounding box center [935, 157] width 104 height 18
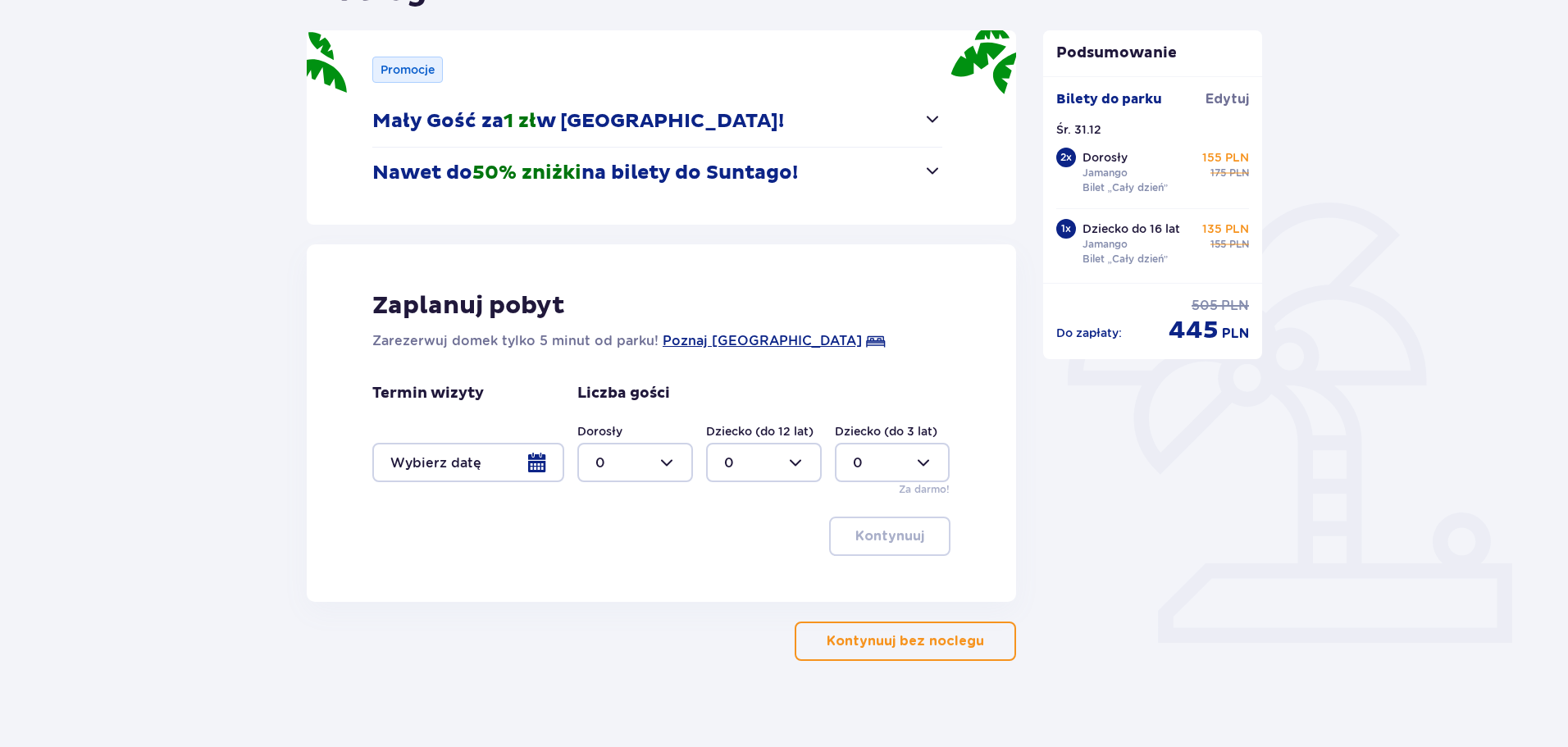
scroll to position [216, 0]
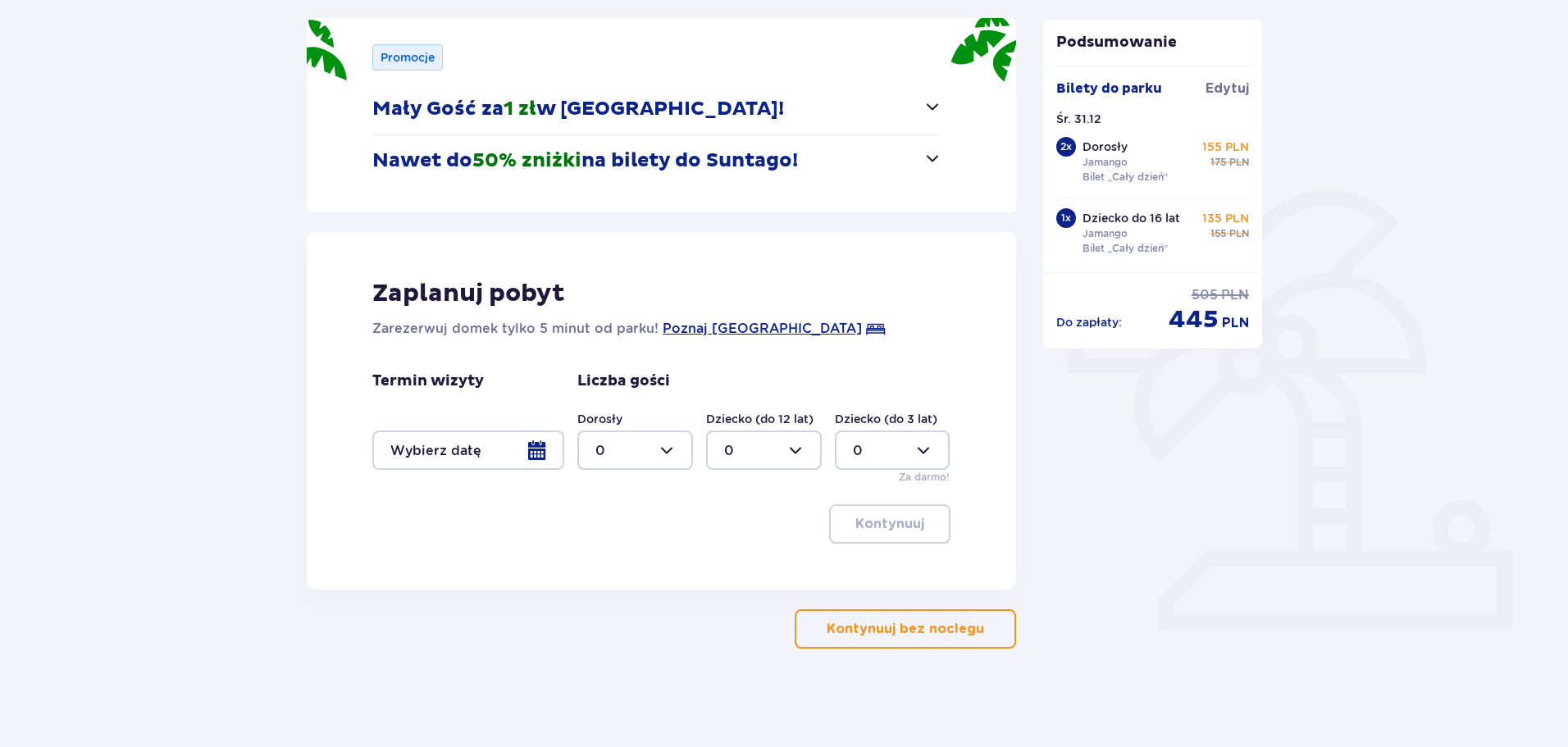
click at [459, 461] on div at bounding box center [468, 451] width 192 height 40
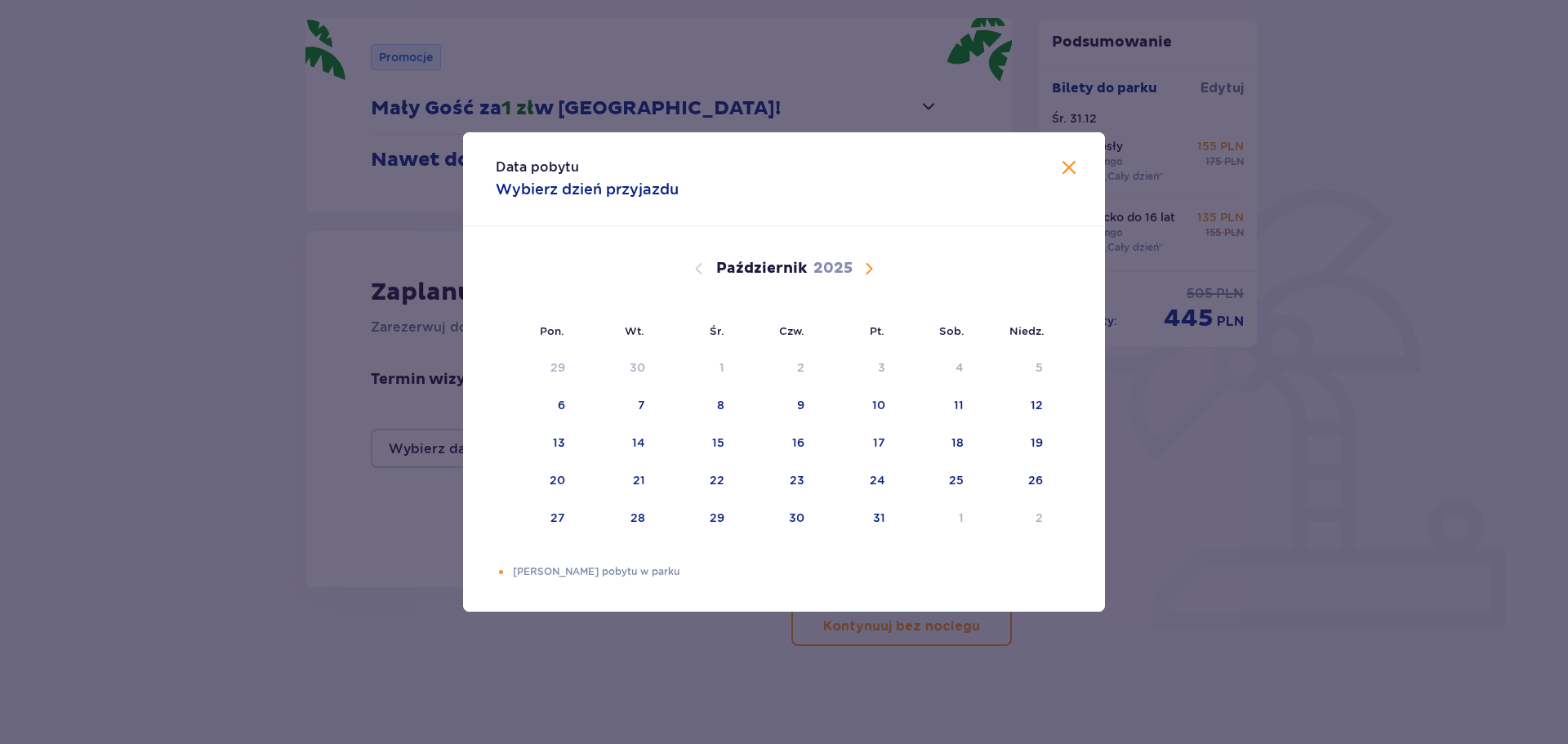
click at [871, 271] on span "Następny miesiąc" at bounding box center [869, 269] width 20 height 20
click at [703, 518] on div "Pomarańczowa kropka" at bounding box center [702, 518] width 11 height 11
click at [1066, 160] on span "Zamknij" at bounding box center [1069, 168] width 20 height 20
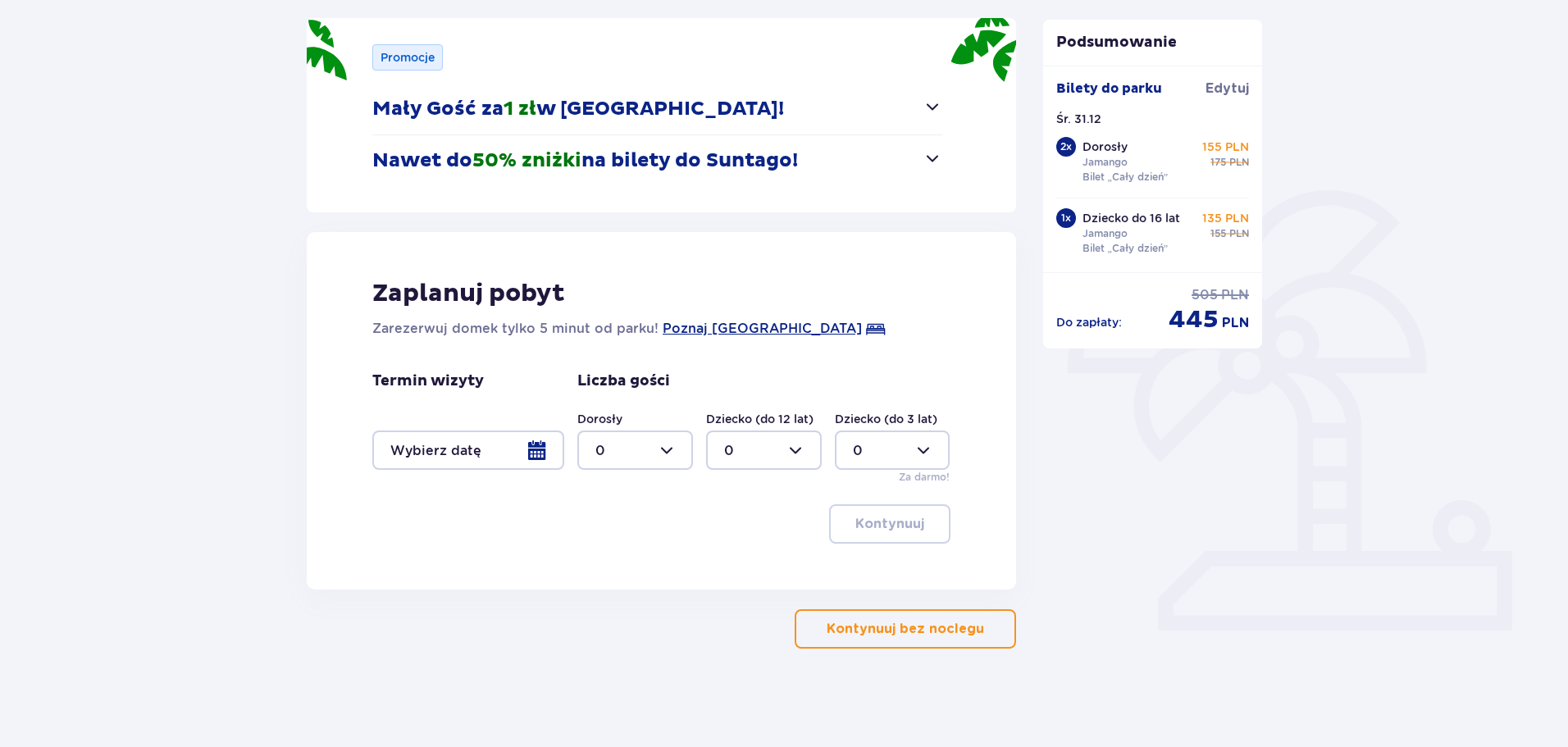
click at [540, 451] on div at bounding box center [468, 451] width 192 height 40
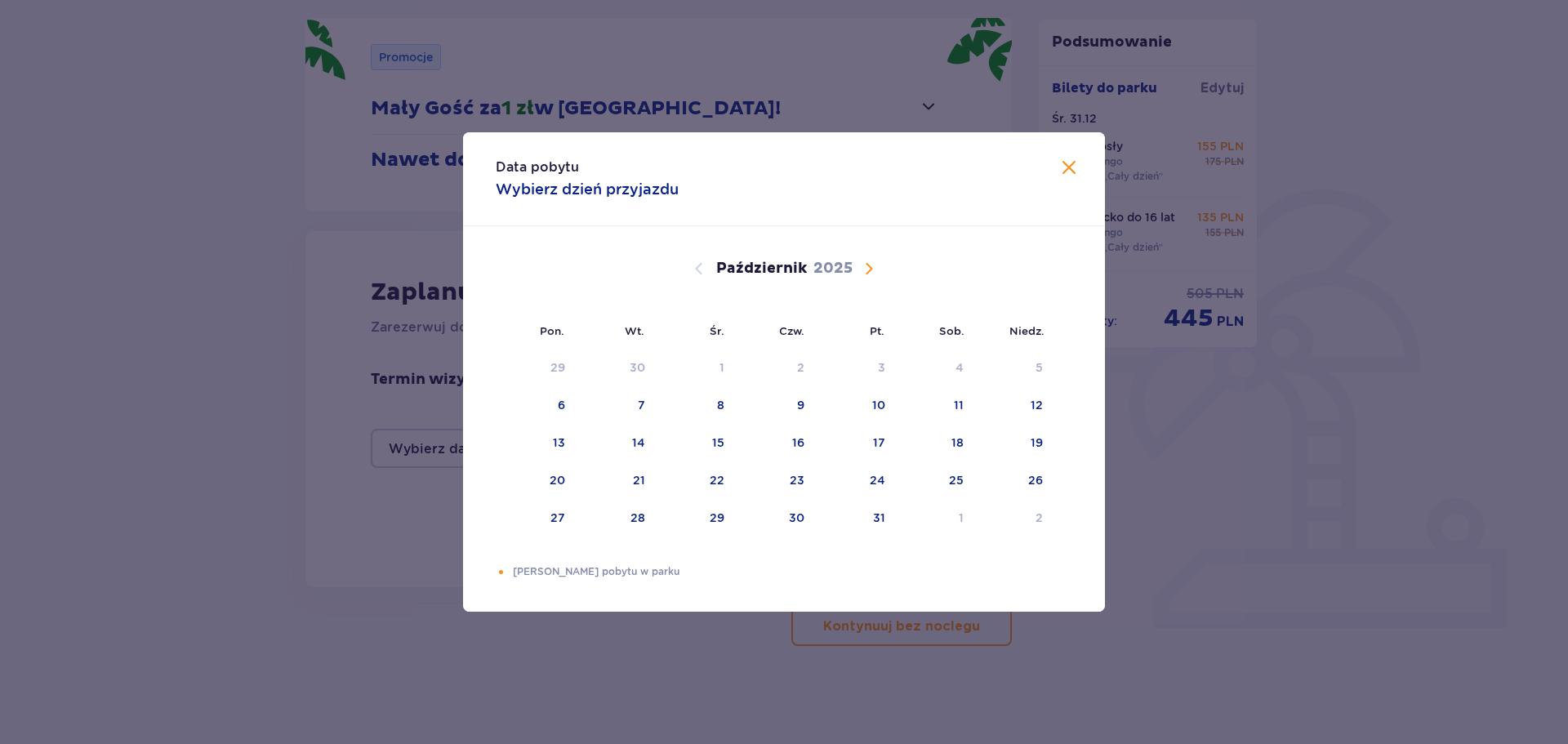
click at [872, 272] on span "Następny miesiąc" at bounding box center [869, 269] width 20 height 20
click at [1063, 158] on span "Zamknij" at bounding box center [1069, 168] width 20 height 20
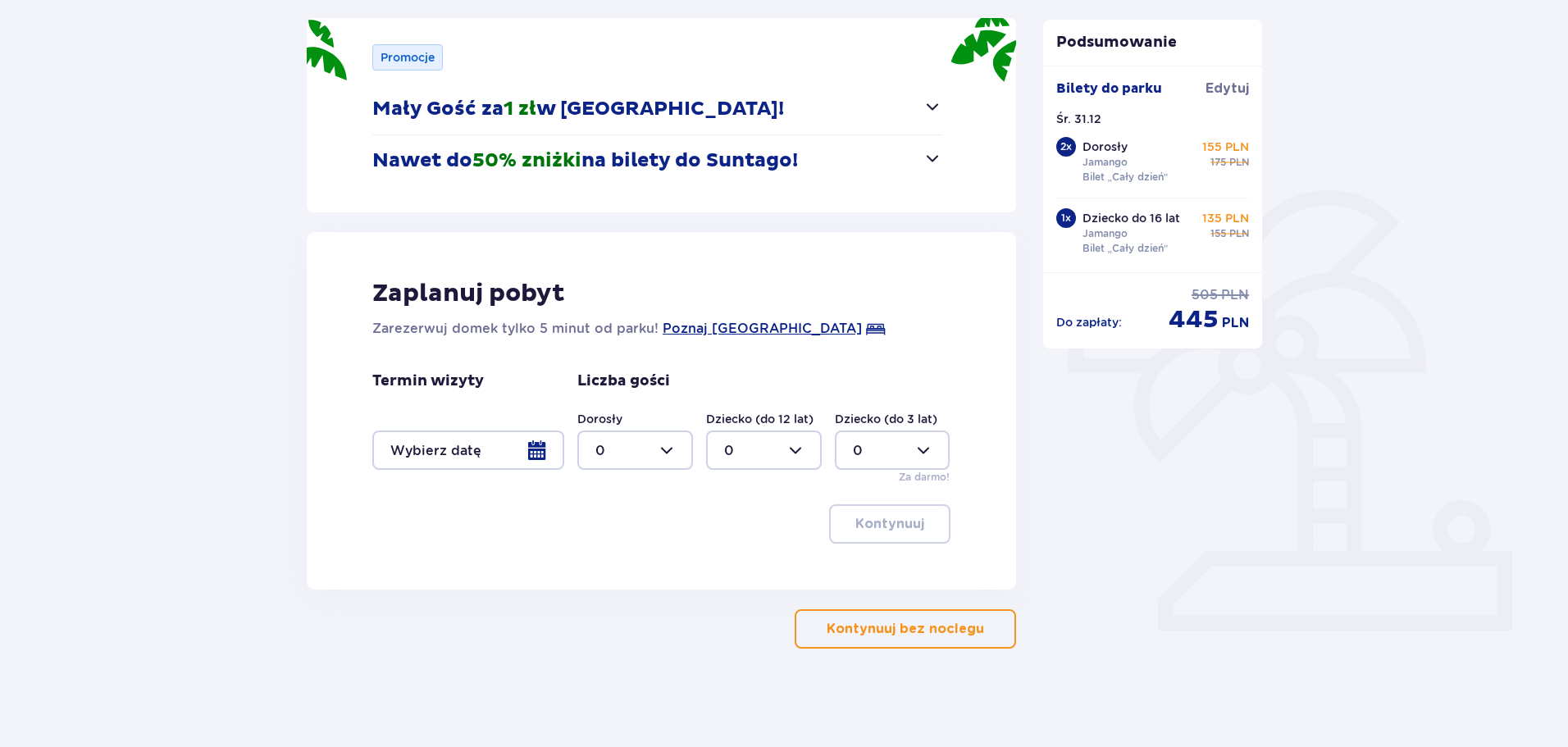
click at [533, 452] on div at bounding box center [468, 451] width 192 height 40
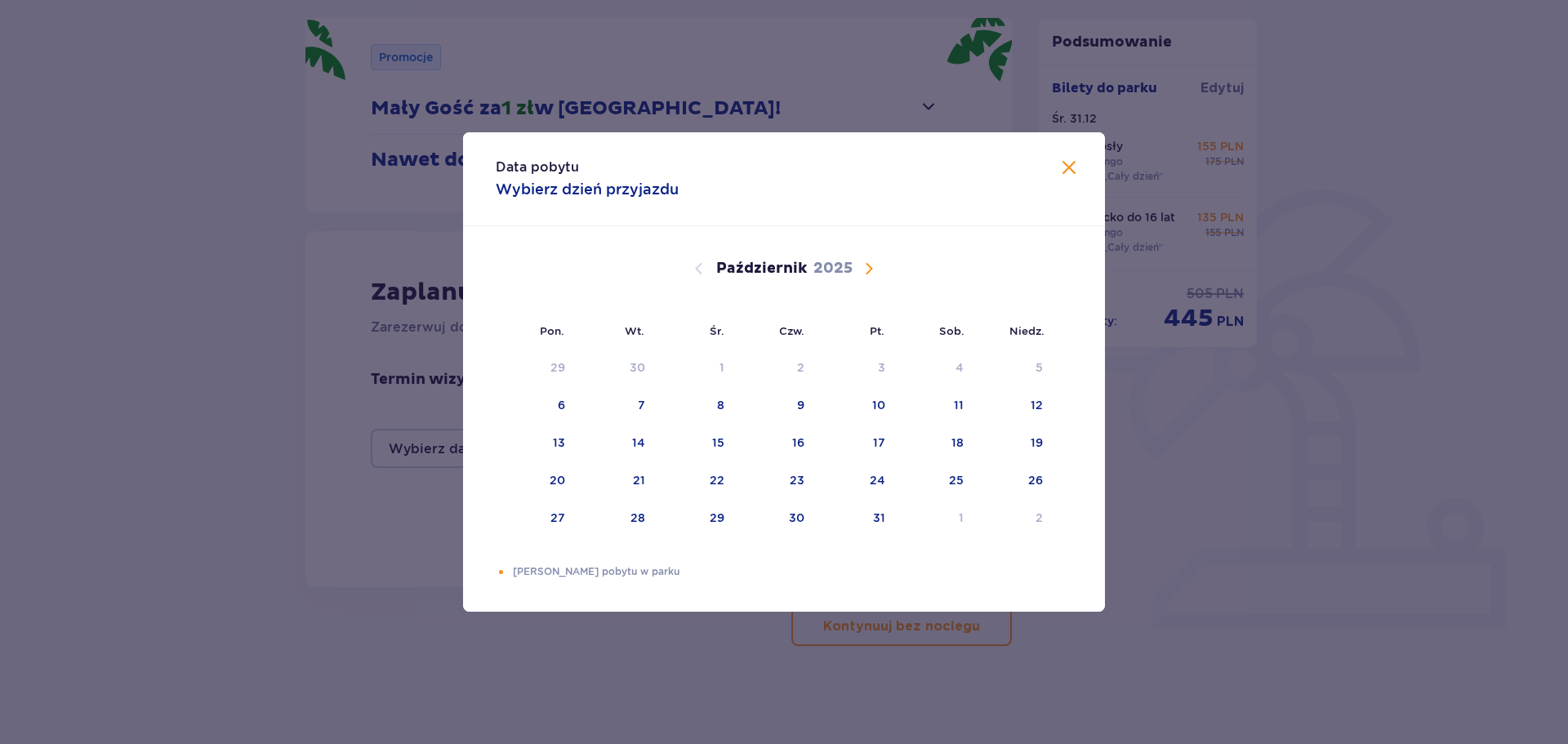
click at [863, 269] on span "Następny miesiąc" at bounding box center [869, 269] width 20 height 20
click at [776, 516] on div "1" at bounding box center [776, 519] width 80 height 36
click at [1065, 163] on span "Zamknij" at bounding box center [1069, 168] width 20 height 20
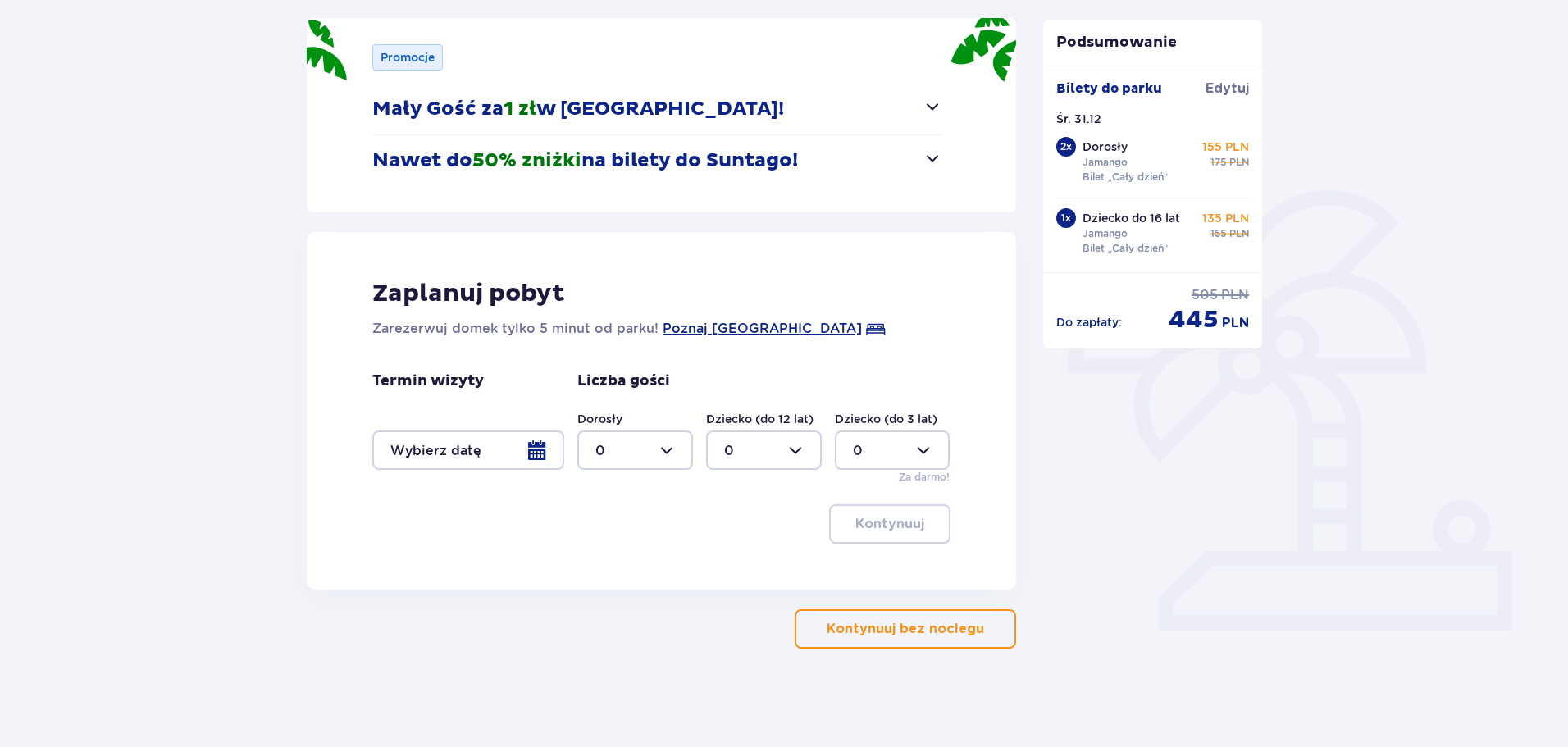
click at [639, 454] on div at bounding box center [634, 451] width 116 height 40
click at [602, 570] on p "2" at bounding box center [600, 569] width 8 height 18
type input "2"
click at [755, 456] on div at bounding box center [764, 451] width 116 height 40
click at [733, 530] on div "1" at bounding box center [764, 535] width 80 height 18
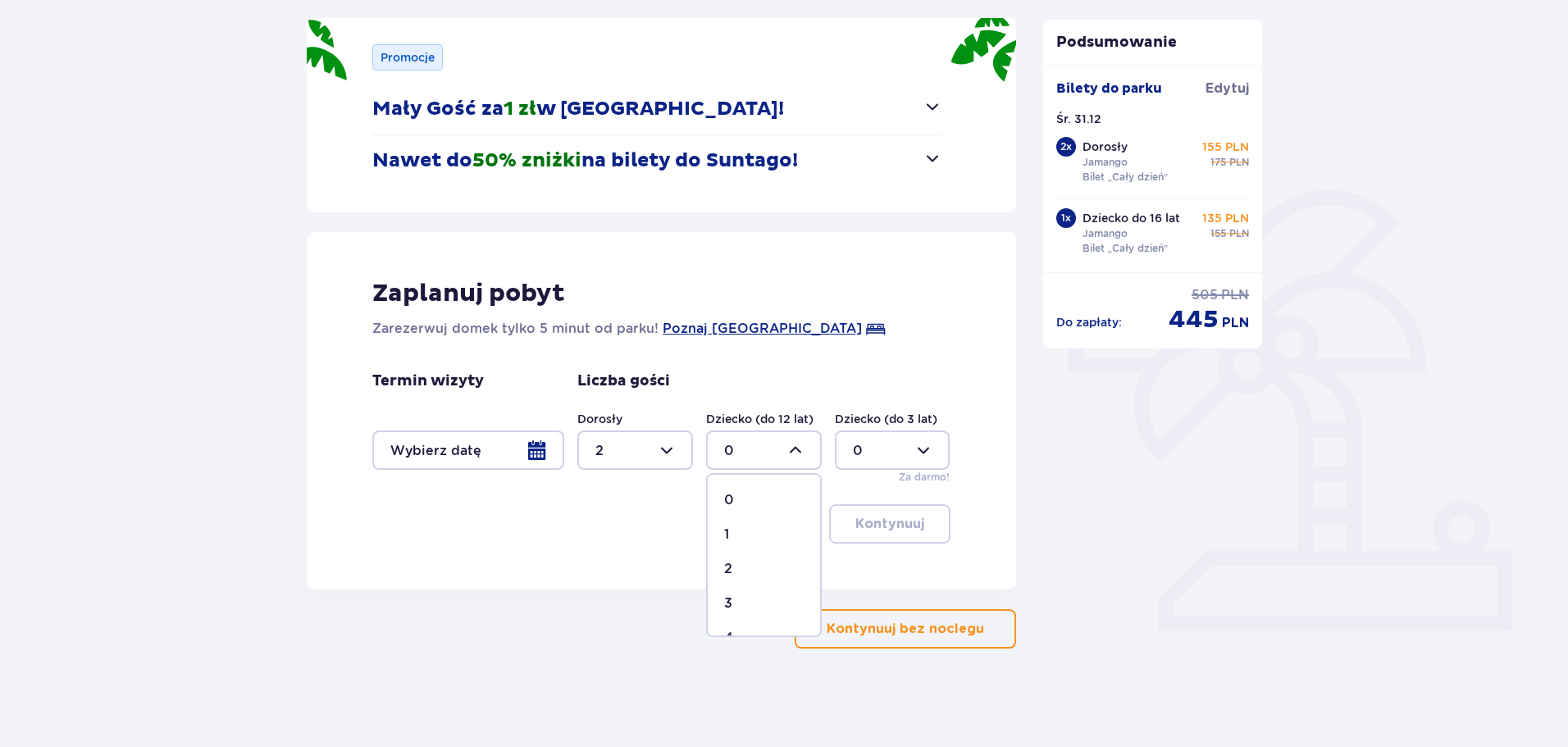
type input "1"
click at [500, 452] on div at bounding box center [468, 451] width 192 height 40
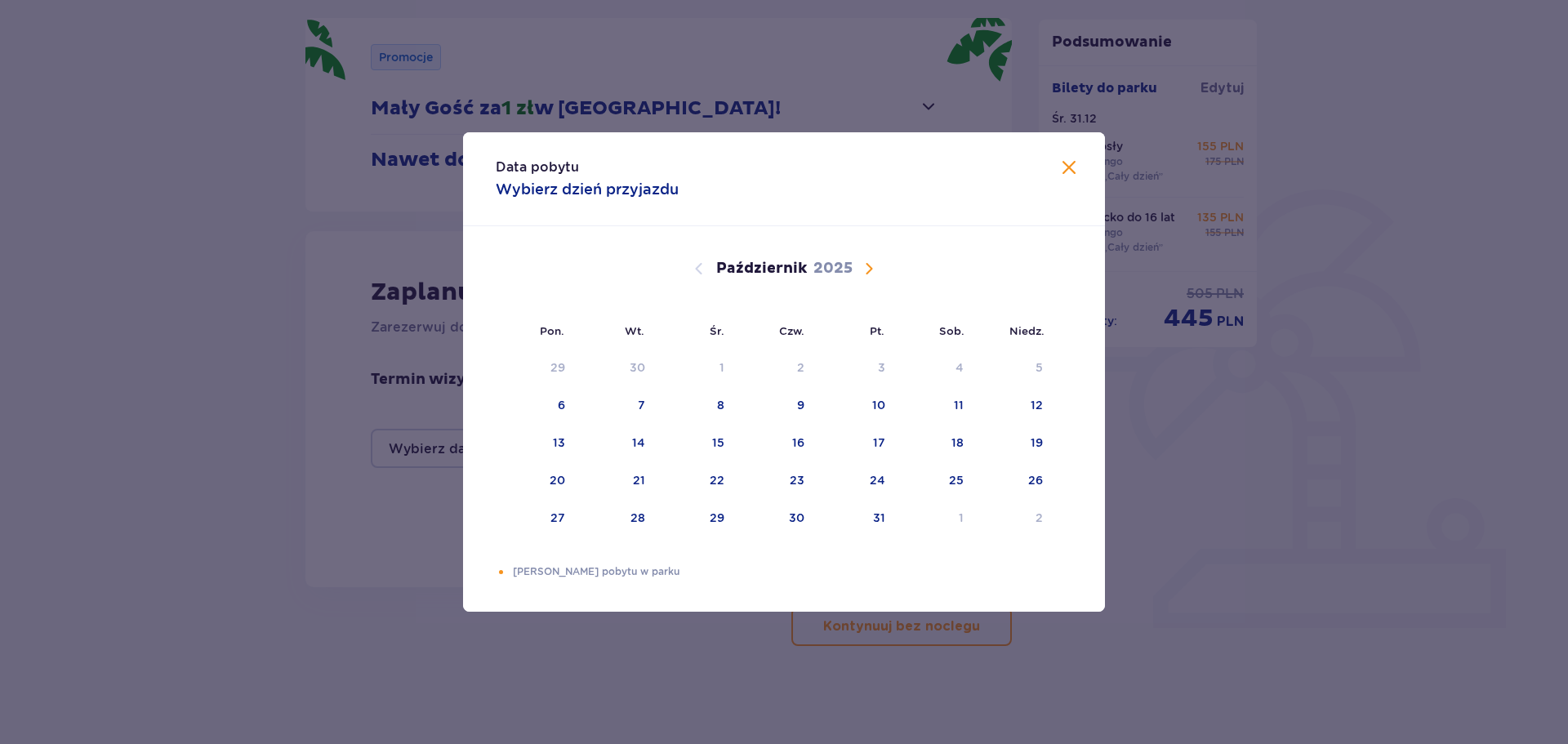
click at [870, 266] on span "Następny miesiąc" at bounding box center [869, 269] width 20 height 20
click at [699, 521] on div "Pomarańczowa kropka" at bounding box center [702, 518] width 11 height 11
click at [775, 525] on div "1" at bounding box center [776, 519] width 80 height 36
type input "[DATE] - [DATE]"
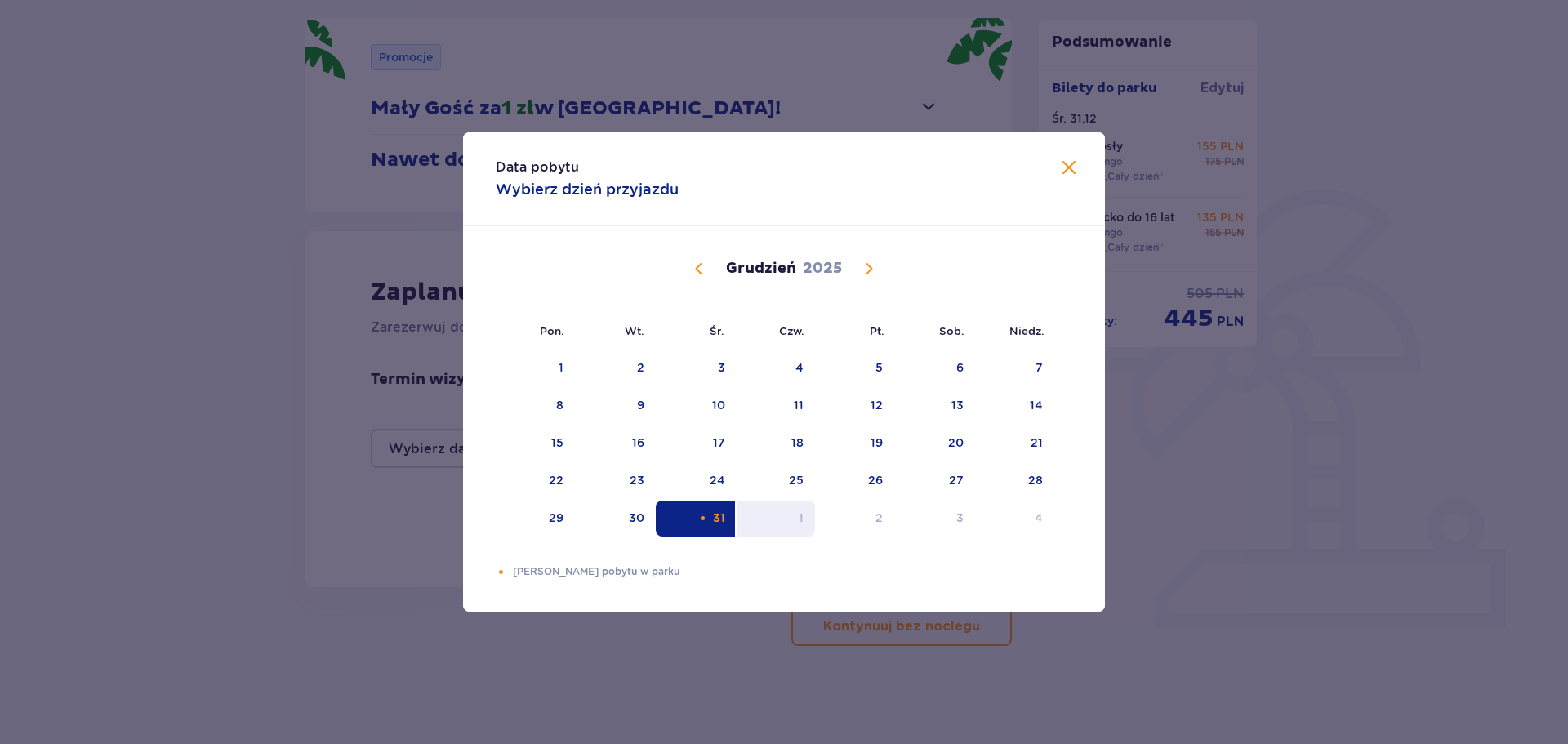
type input "0"
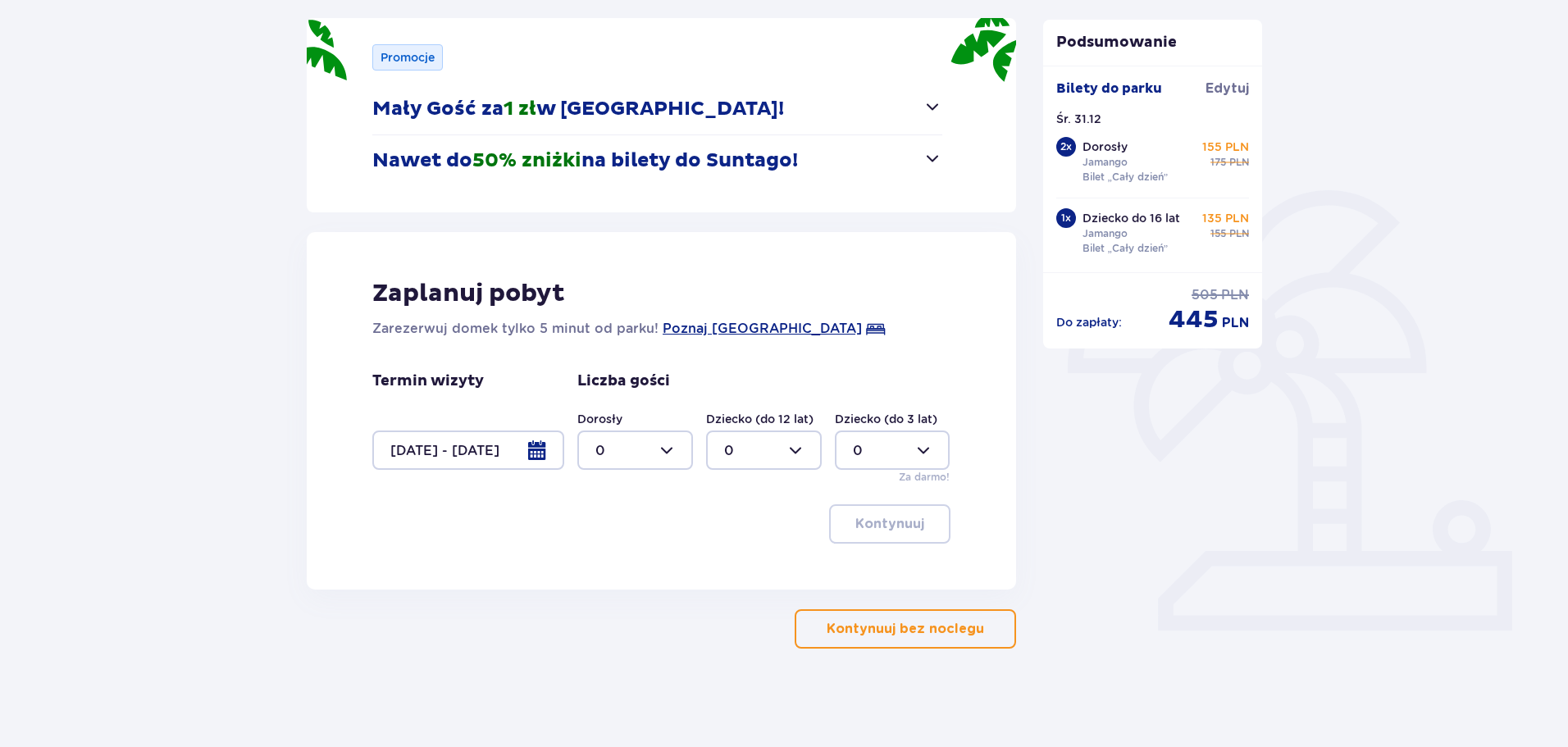
click at [613, 464] on div at bounding box center [634, 451] width 116 height 40
click at [602, 569] on p "2" at bounding box center [600, 569] width 8 height 18
type input "2"
click at [752, 445] on div at bounding box center [764, 451] width 116 height 40
click at [731, 530] on div "1" at bounding box center [764, 535] width 80 height 18
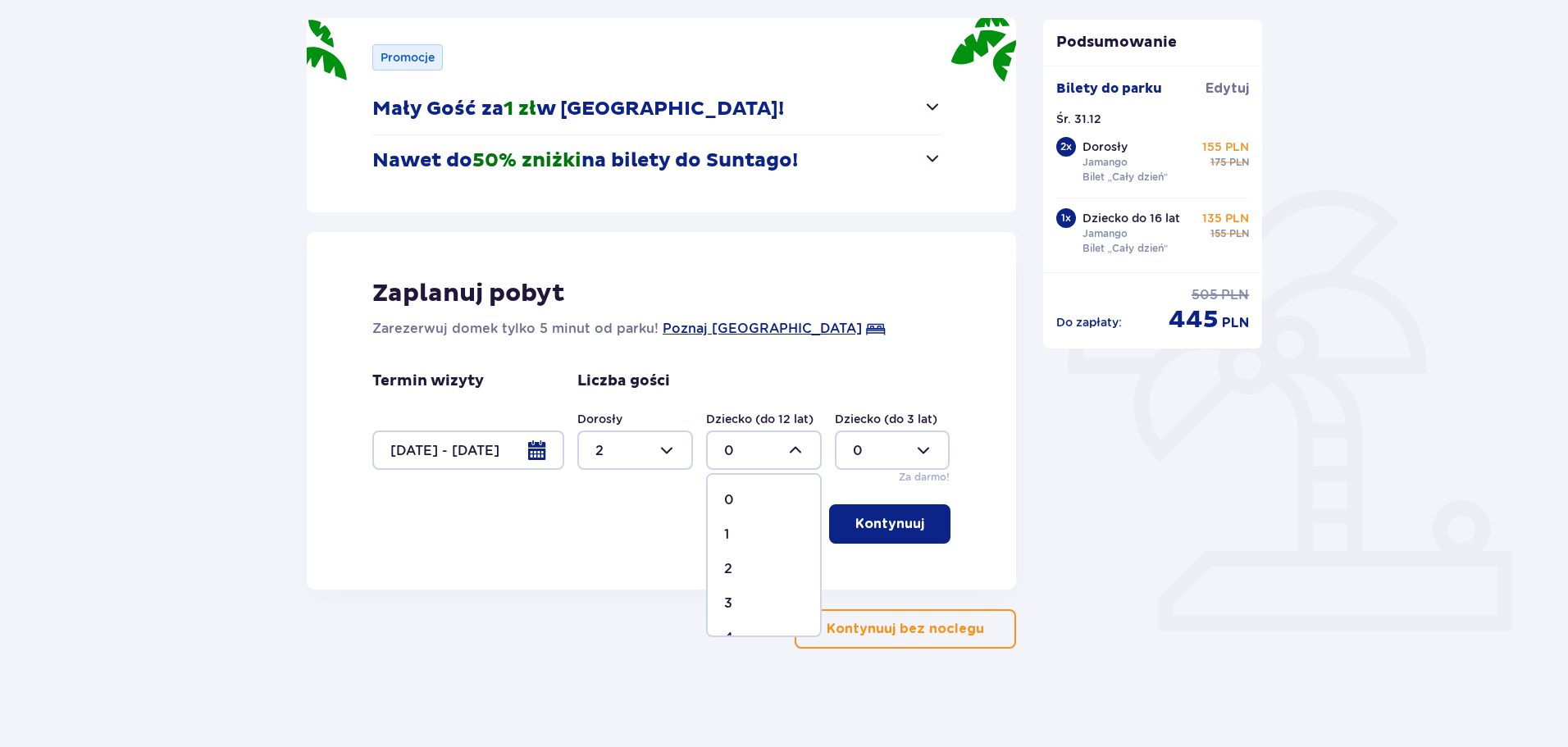
type input "1"
click at [888, 530] on p "Kontynuuj" at bounding box center [890, 524] width 69 height 18
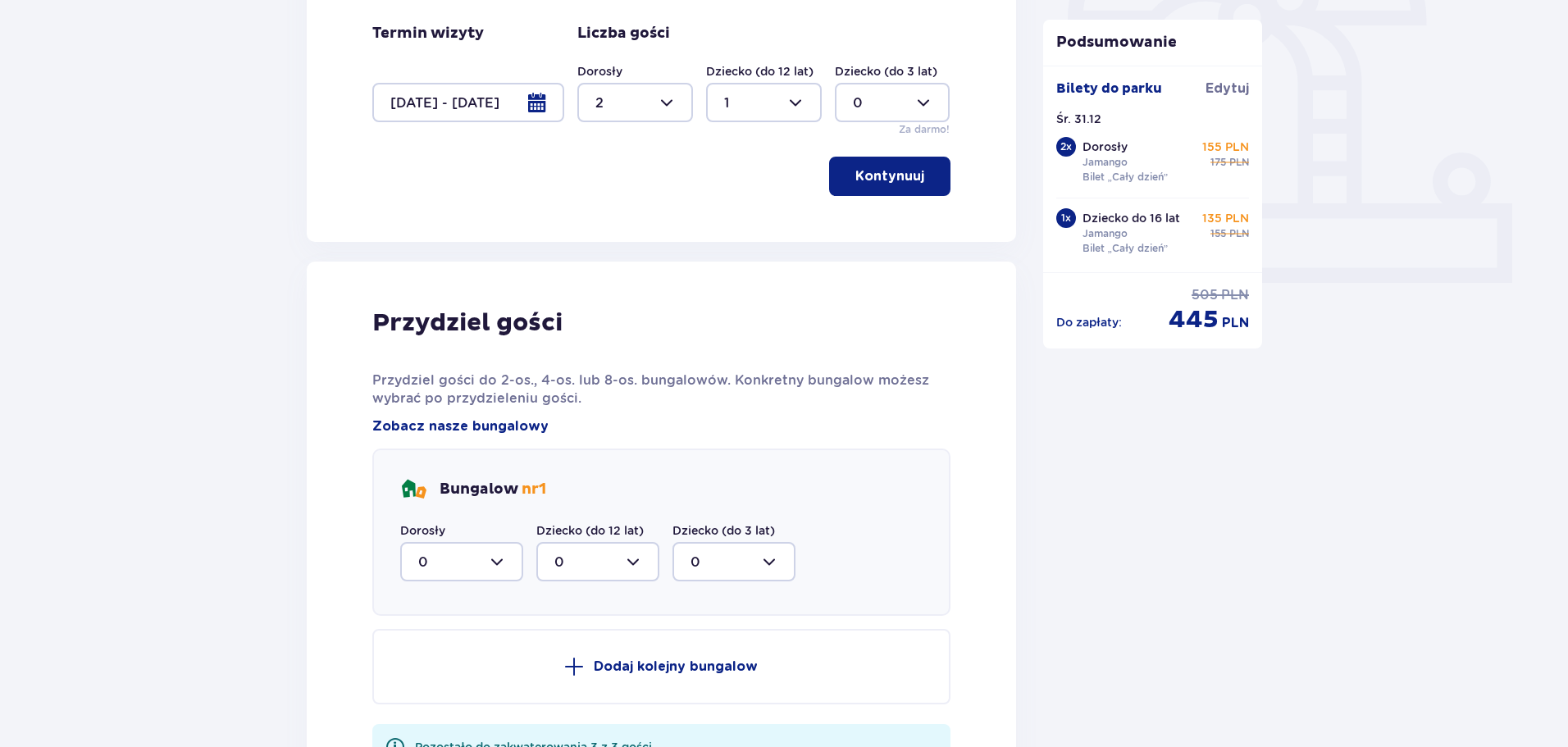
scroll to position [850, 0]
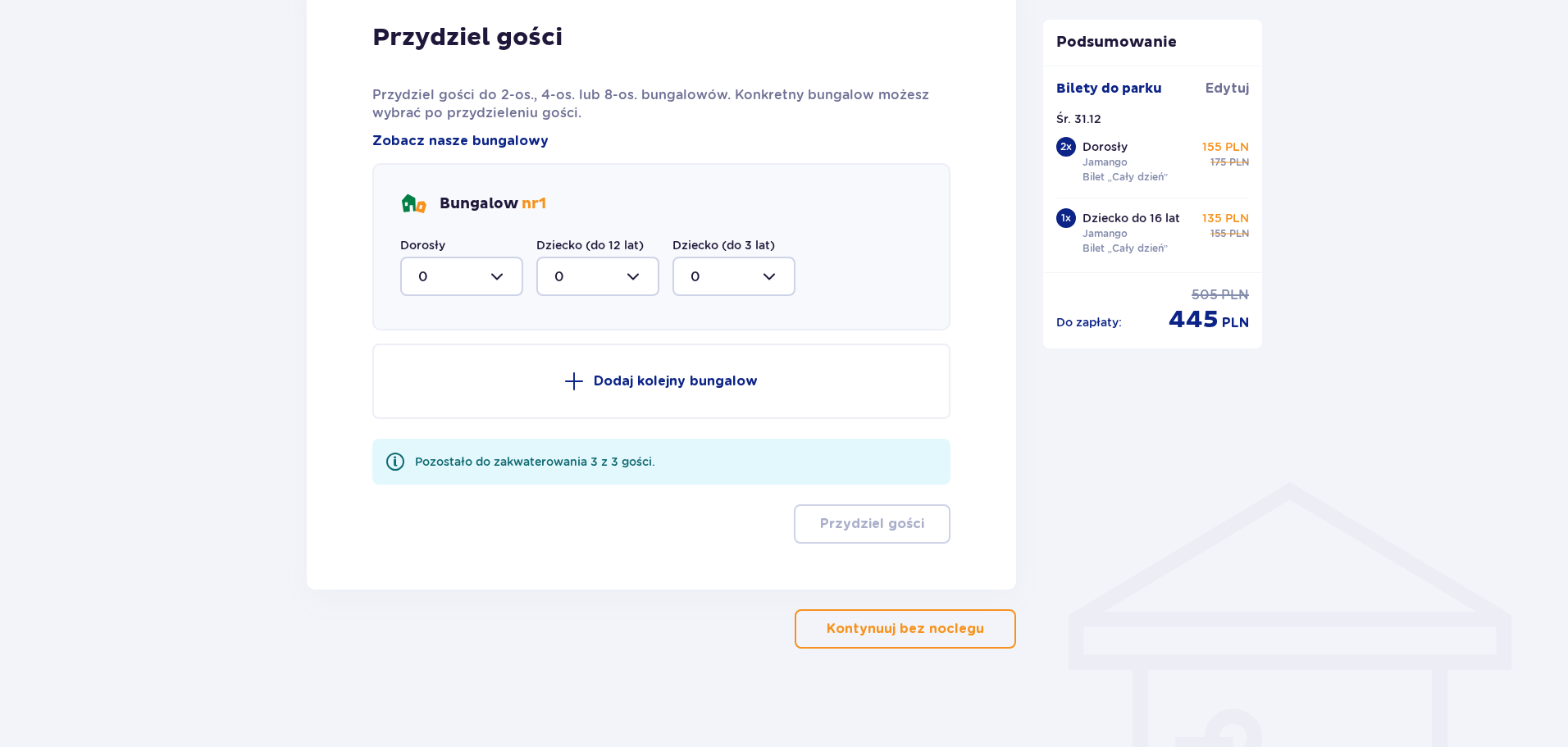
click at [433, 289] on div at bounding box center [461, 277] width 124 height 40
click at [422, 389] on p "2" at bounding box center [422, 395] width 8 height 18
type input "2"
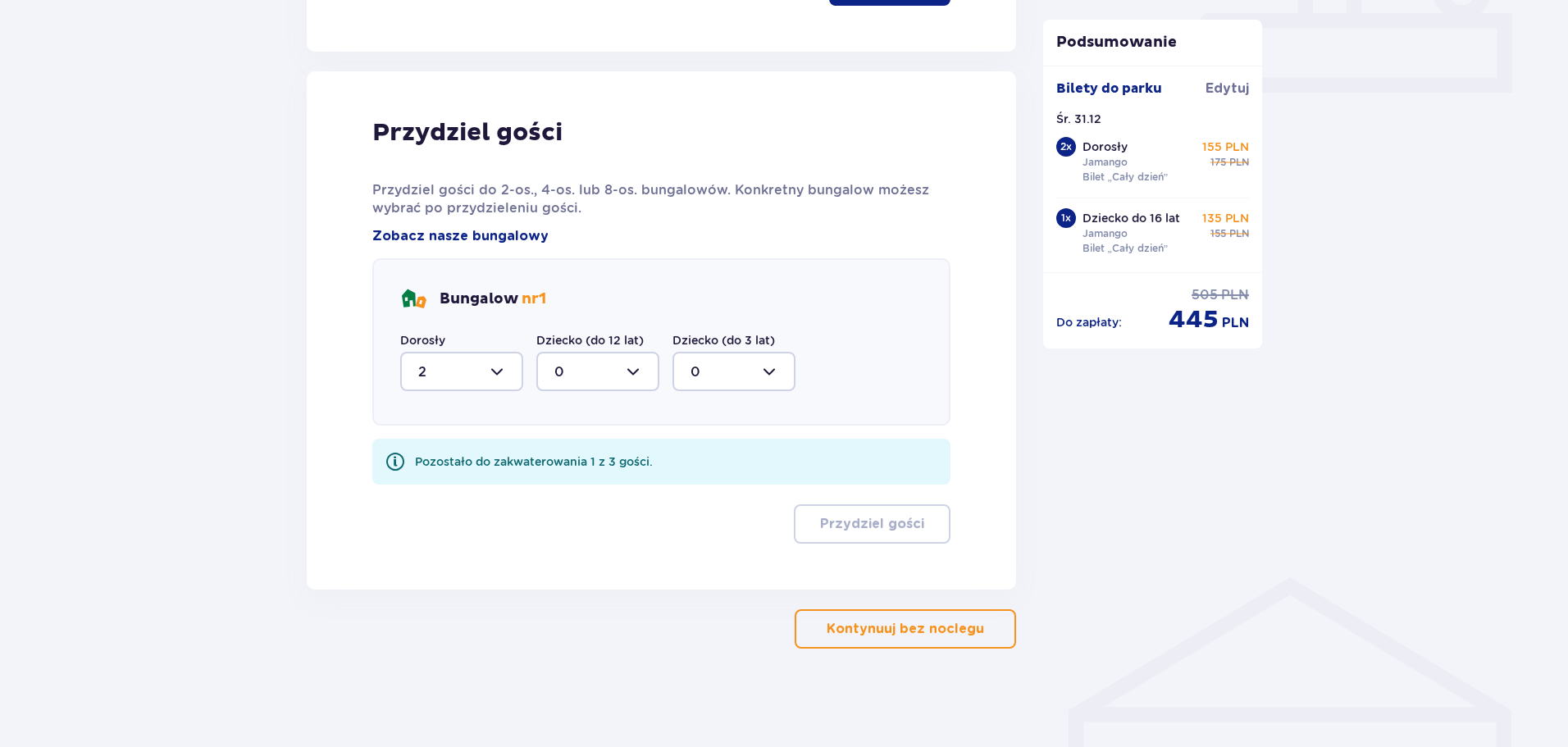
click at [566, 373] on div at bounding box center [598, 372] width 124 height 40
click at [568, 462] on div "1" at bounding box center [598, 456] width 87 height 18
type input "1"
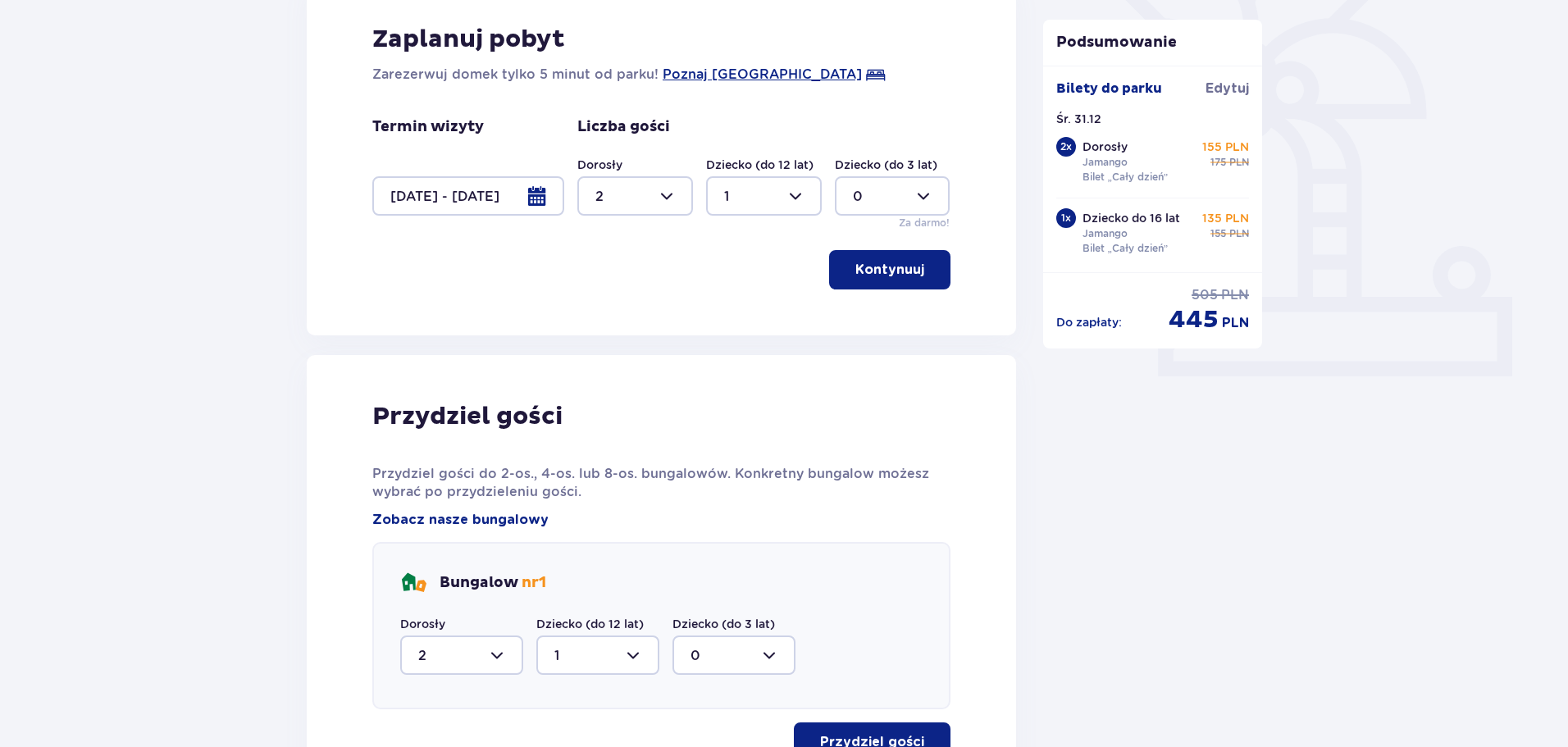
scroll to position [689, 0]
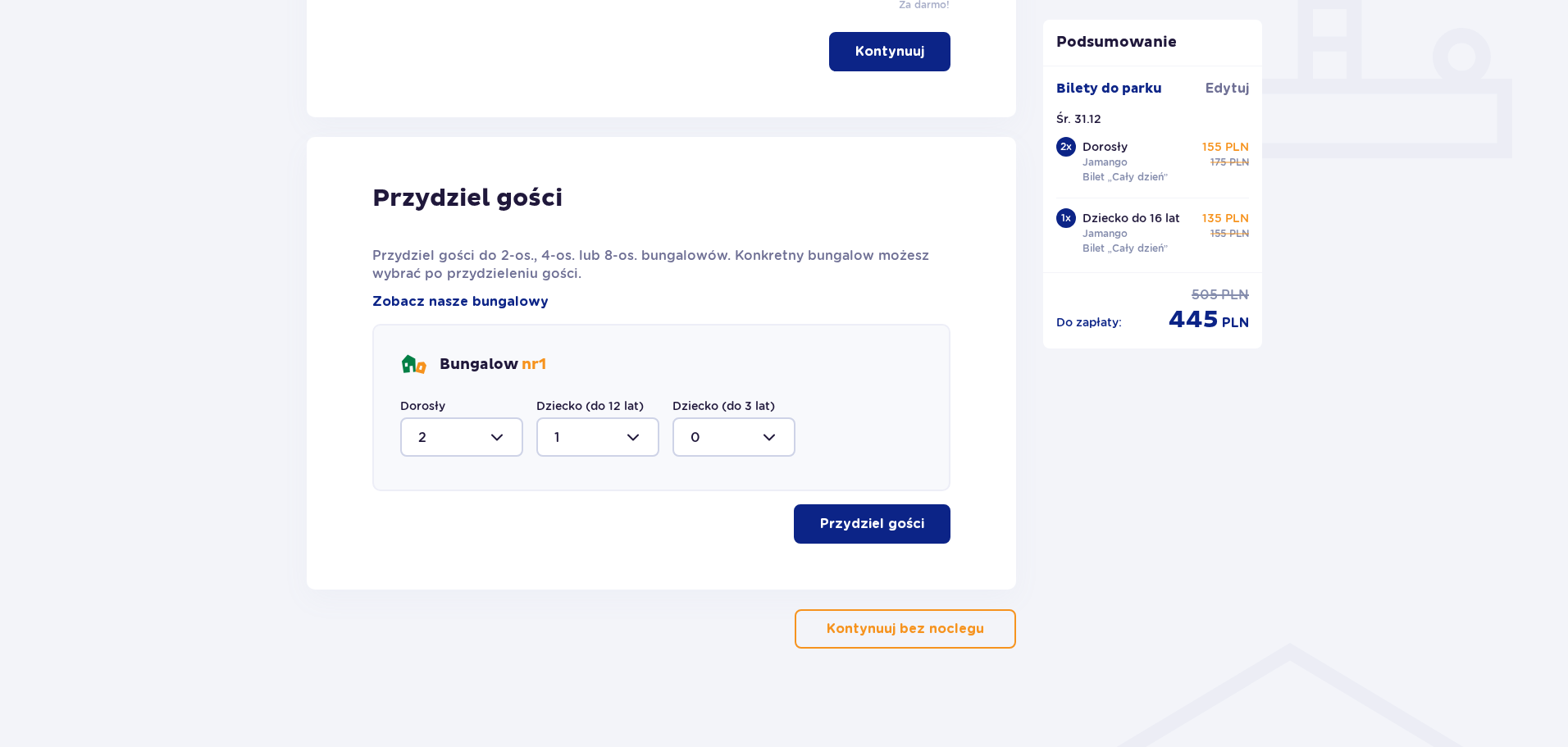
click at [838, 520] on p "Przydziel gości" at bounding box center [871, 524] width 104 height 18
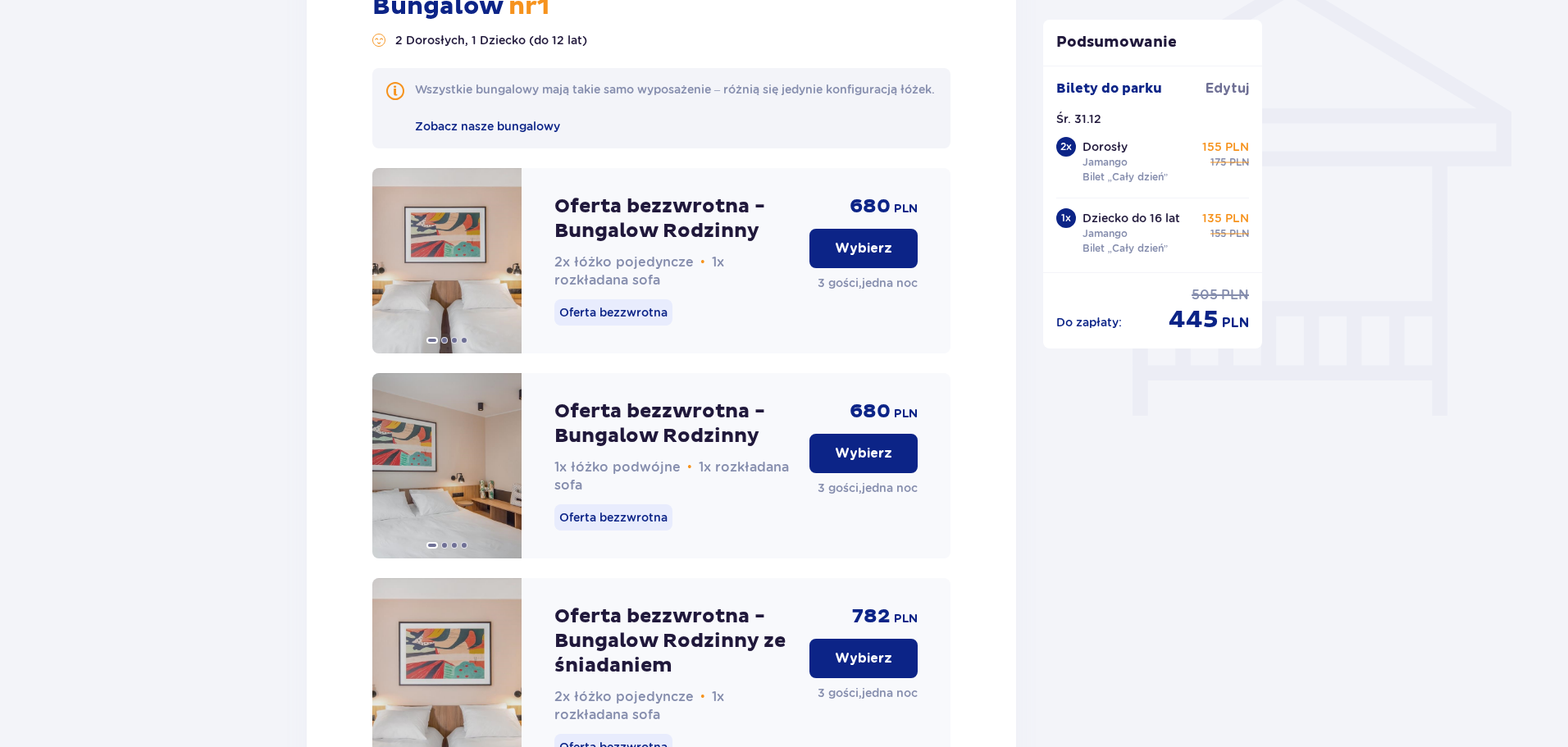
scroll to position [1361, 0]
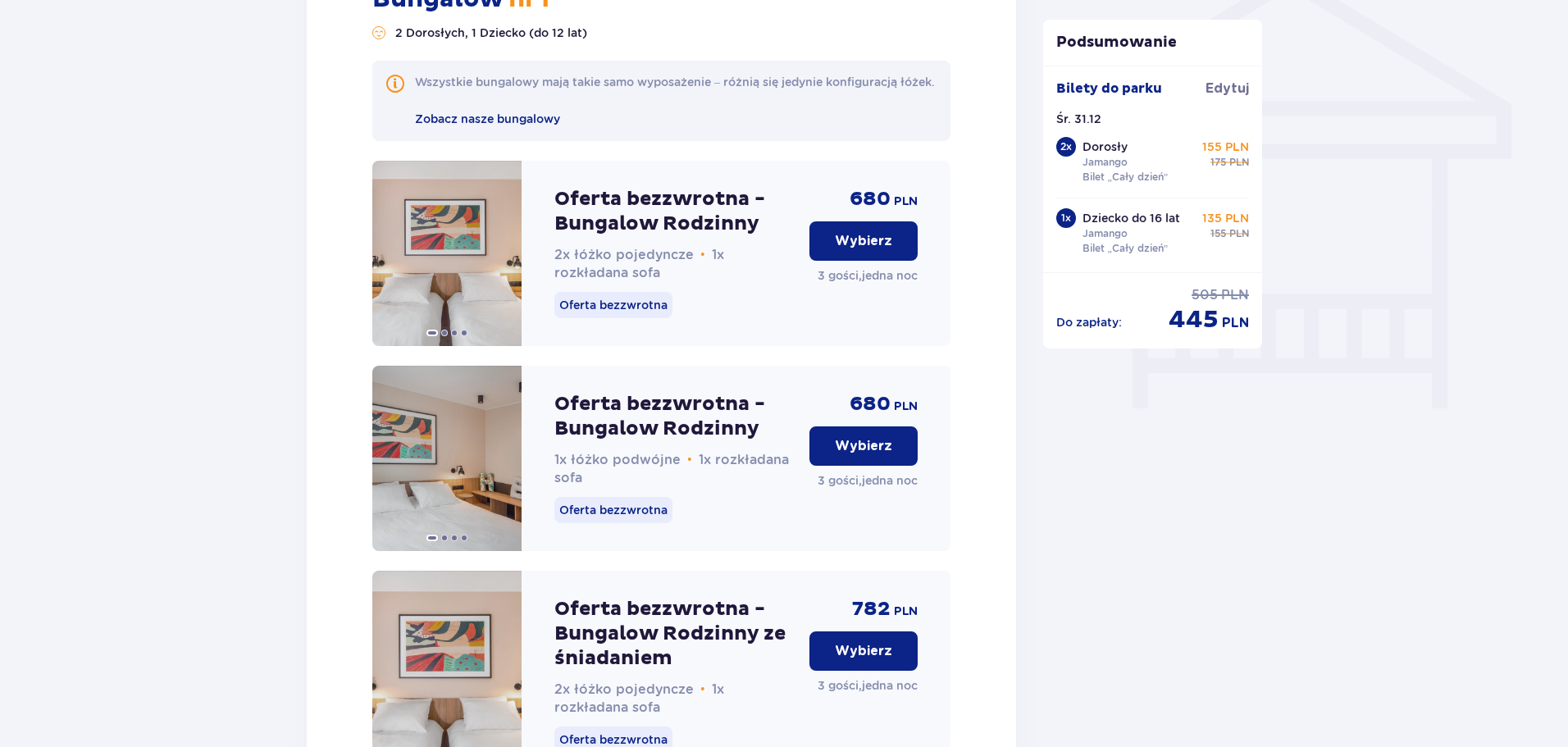
click at [881, 456] on p "Wybierz" at bounding box center [864, 447] width 57 height 18
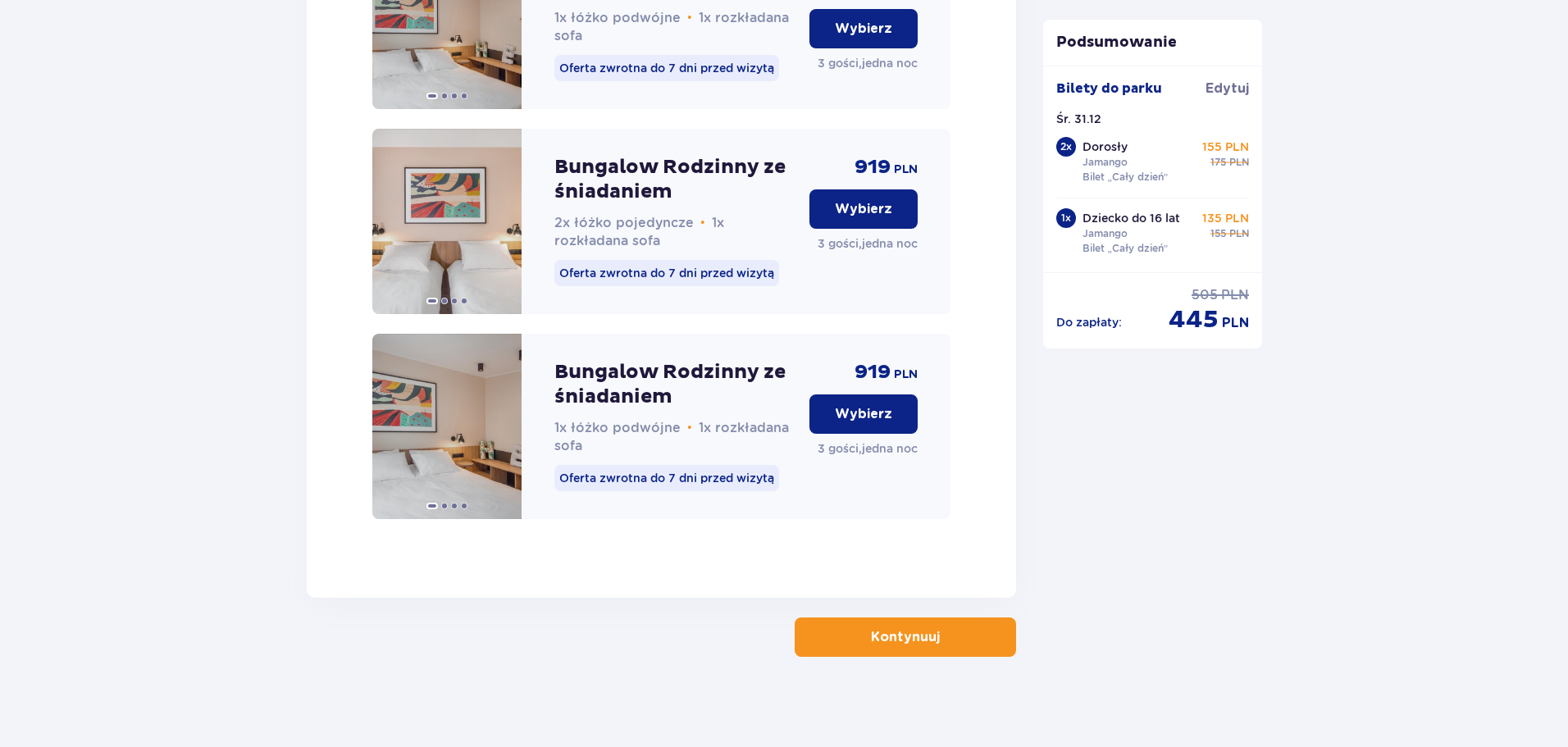
scroll to position [2648, 0]
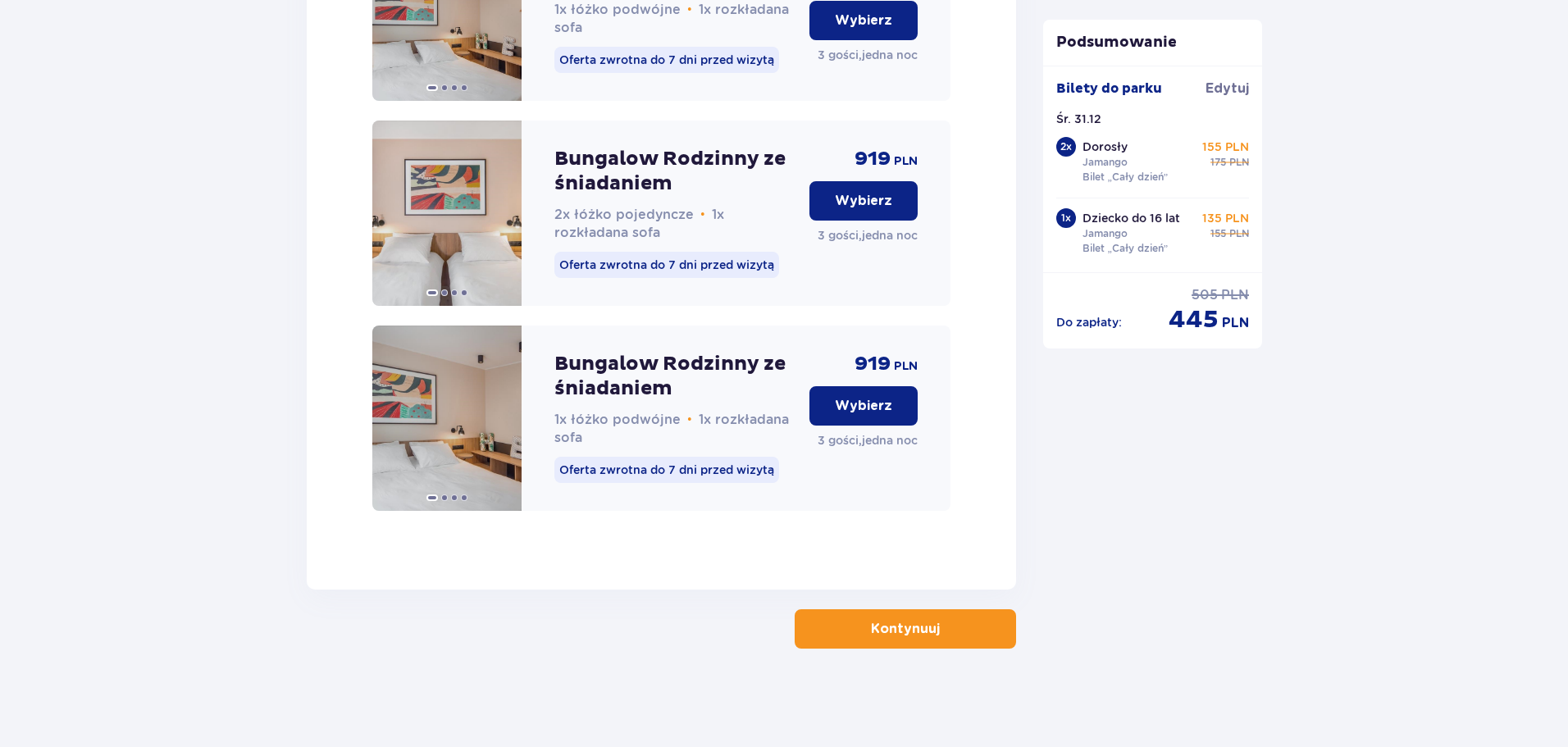
click at [879, 631] on p "Kontynuuj" at bounding box center [906, 629] width 69 height 18
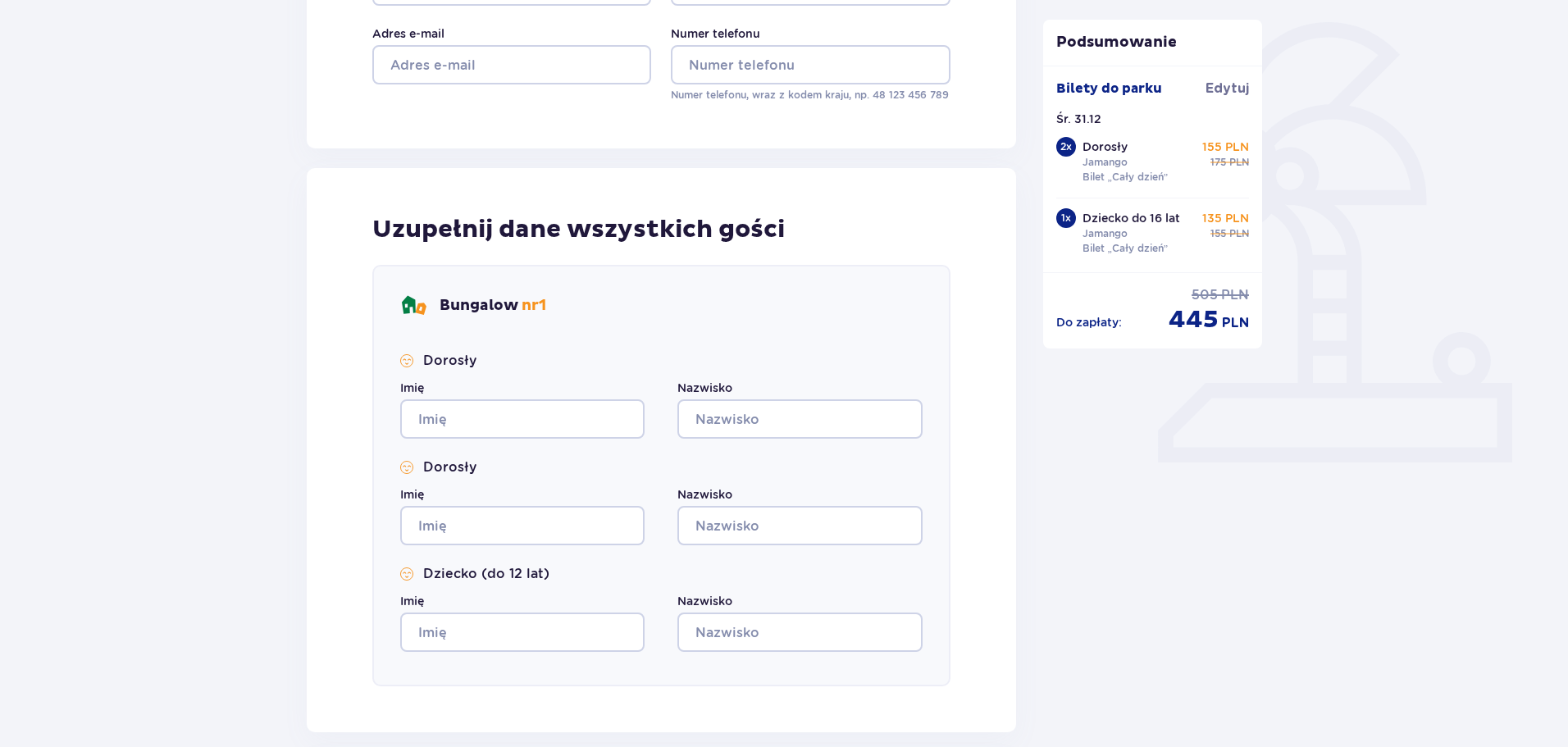
scroll to position [386, 0]
